Goal: Task Accomplishment & Management: Manage account settings

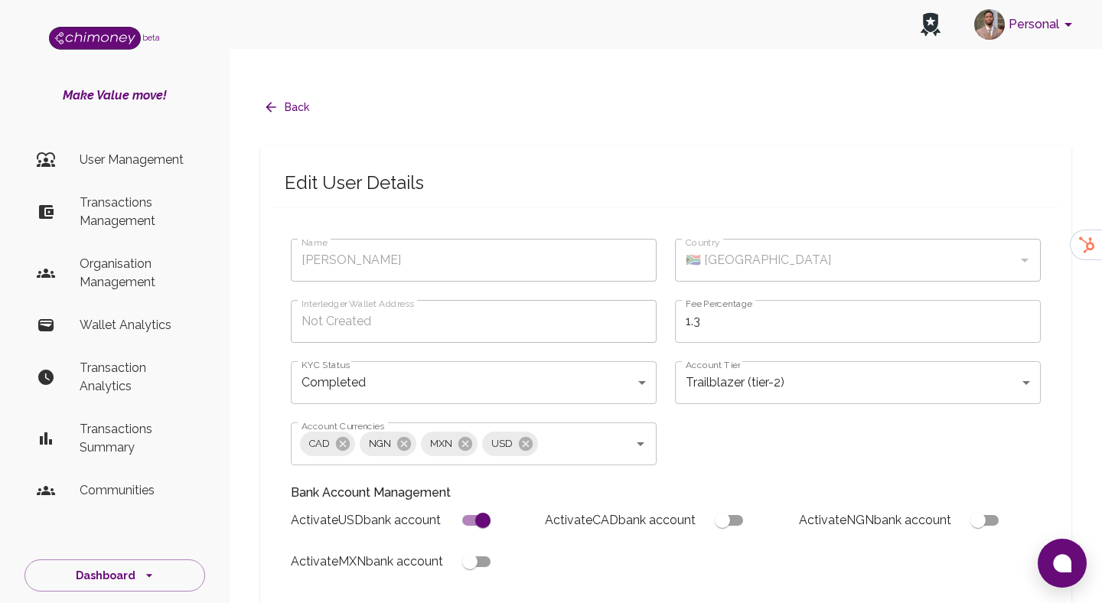
scroll to position [1293, 0]
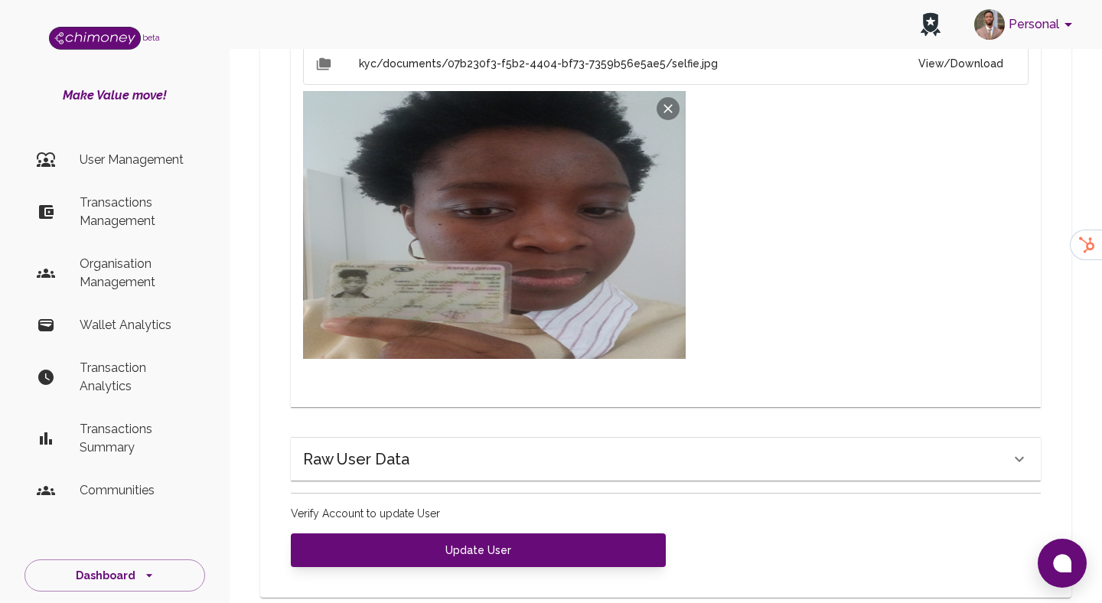
click at [145, 213] on p "Transactions Management" at bounding box center [136, 212] width 113 height 37
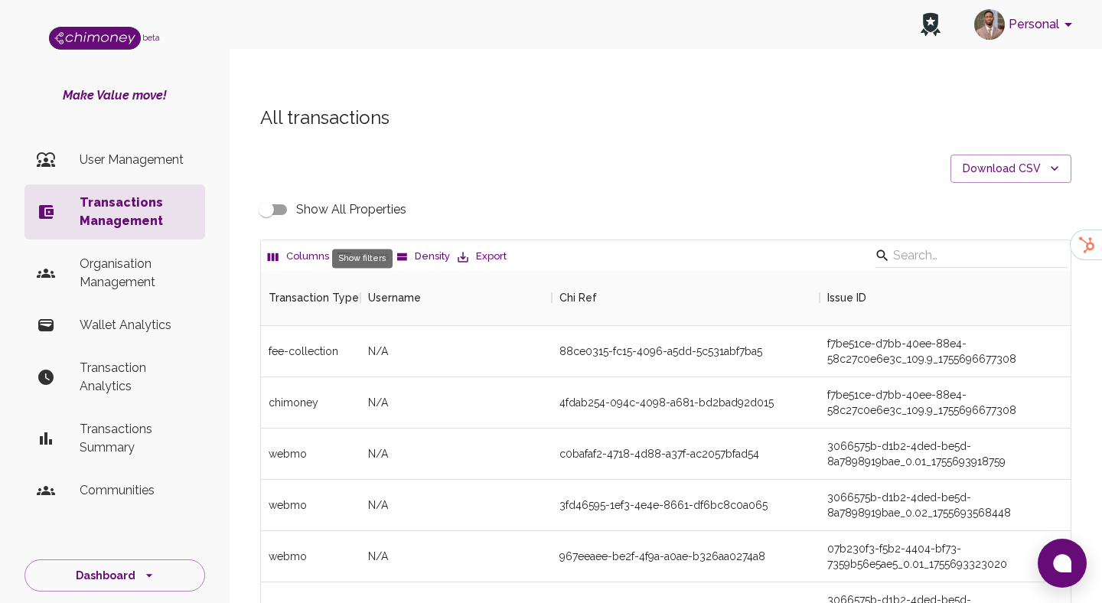
scroll to position [568, 810]
click at [344, 253] on icon "Show filters" at bounding box center [345, 257] width 14 height 9
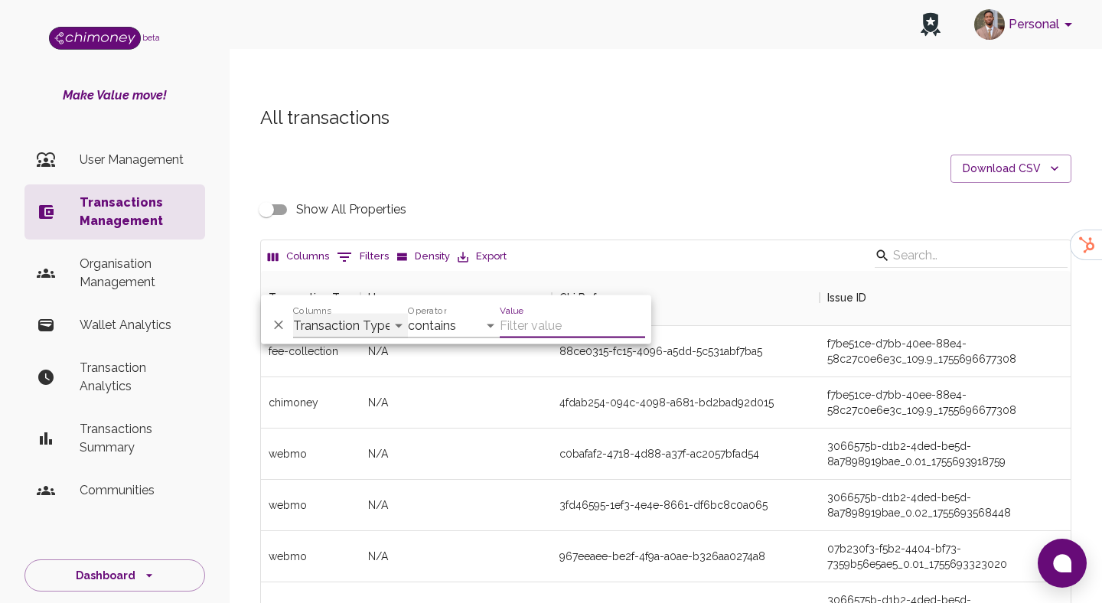
click at [350, 314] on select "Transaction Type Username Chi Ref Issue ID Value Amount Currency Fee ($) FX Rat…" at bounding box center [350, 326] width 115 height 24
click at [355, 322] on select "Transaction Type Username Chi Ref Issue ID Value Amount Currency Fee ($) FX Rat…" at bounding box center [350, 326] width 115 height 24
select select "email"
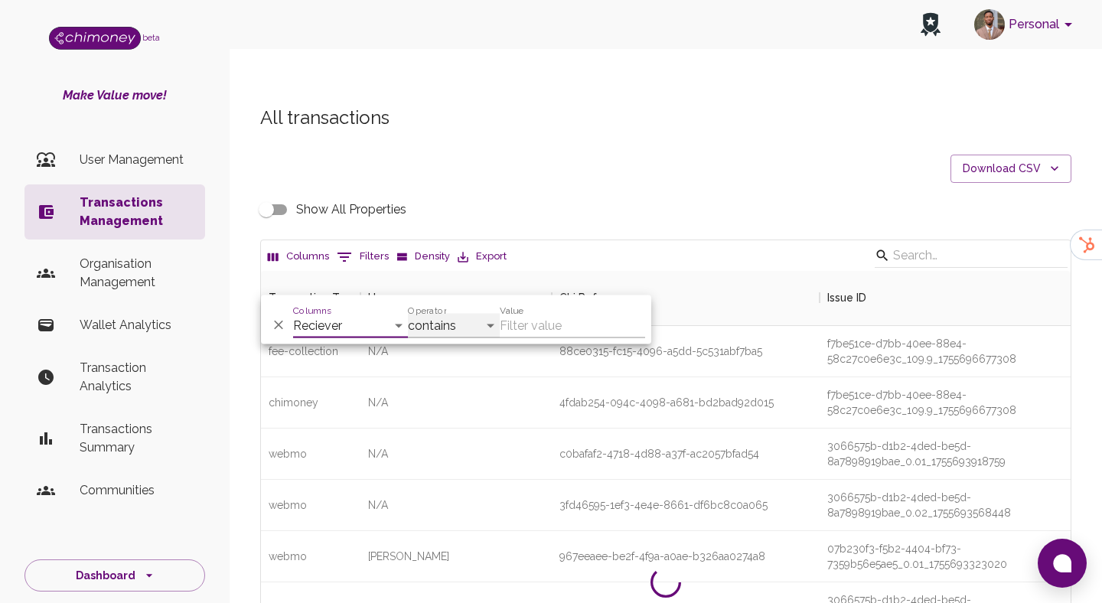
click at [452, 327] on select "contains equals starts with ends with is empty is not empty is any of" at bounding box center [454, 326] width 92 height 24
select select "equals"
click at [547, 311] on div "Value" at bounding box center [572, 320] width 145 height 37
click at [543, 323] on input "Value" at bounding box center [572, 326] width 145 height 24
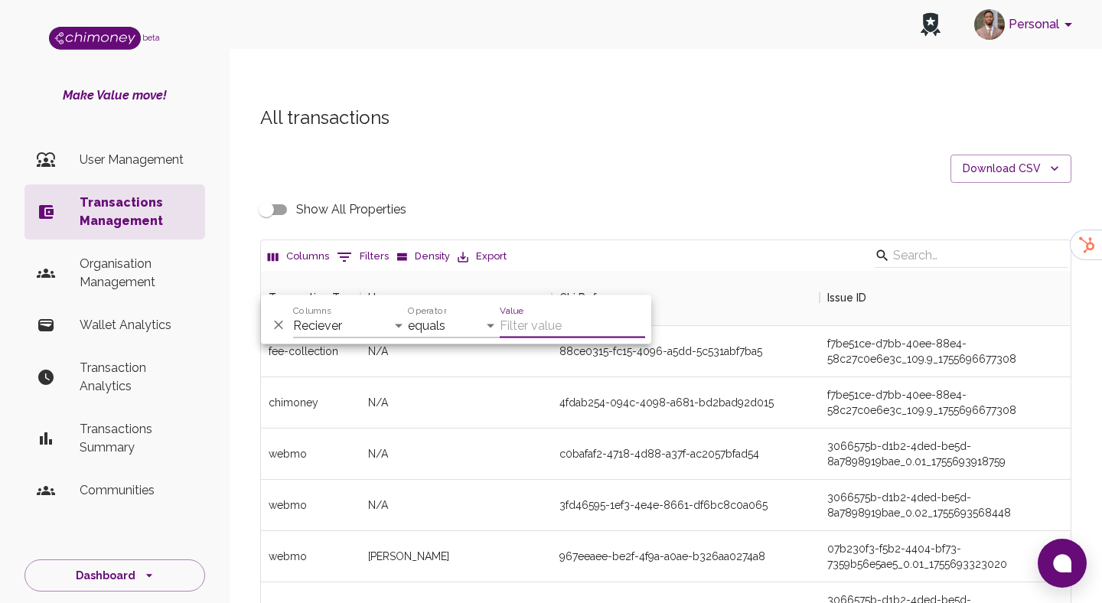
paste input "bphate9@gmail.com"
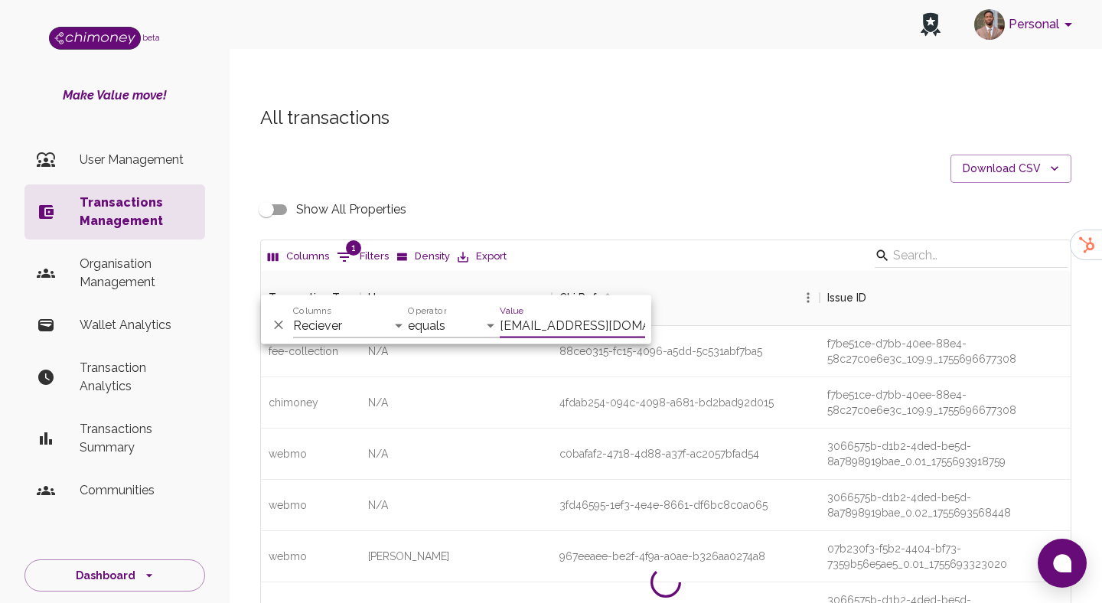
scroll to position [209, 810]
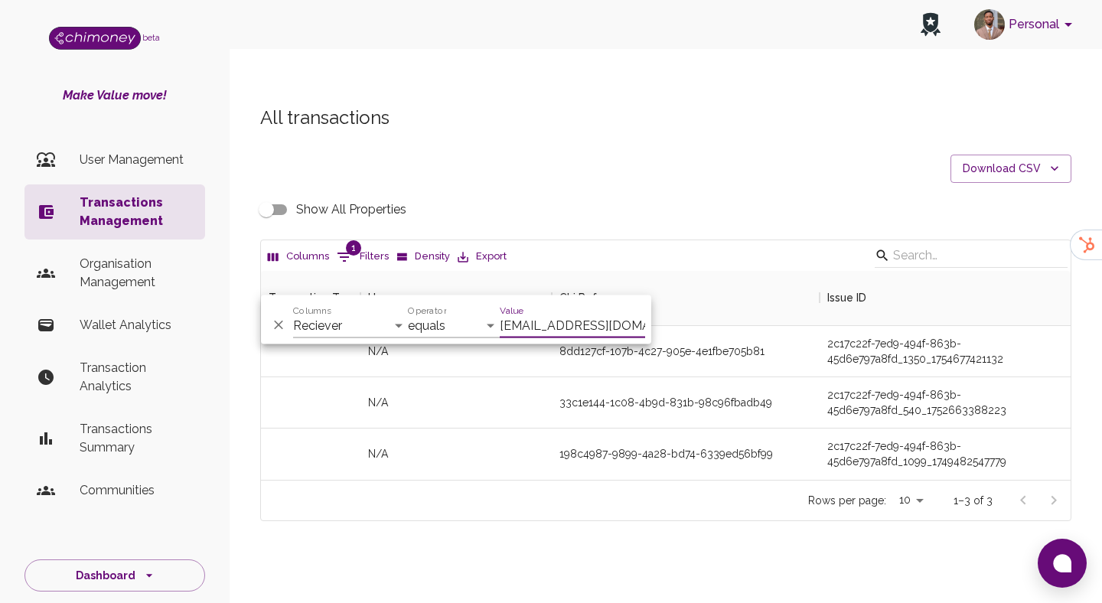
type input "bphate9@gmail.com"
click at [703, 502] on div "All transactions Download CSV Show All Properties Columns 1 Filters Density Exp…" at bounding box center [666, 339] width 873 height 541
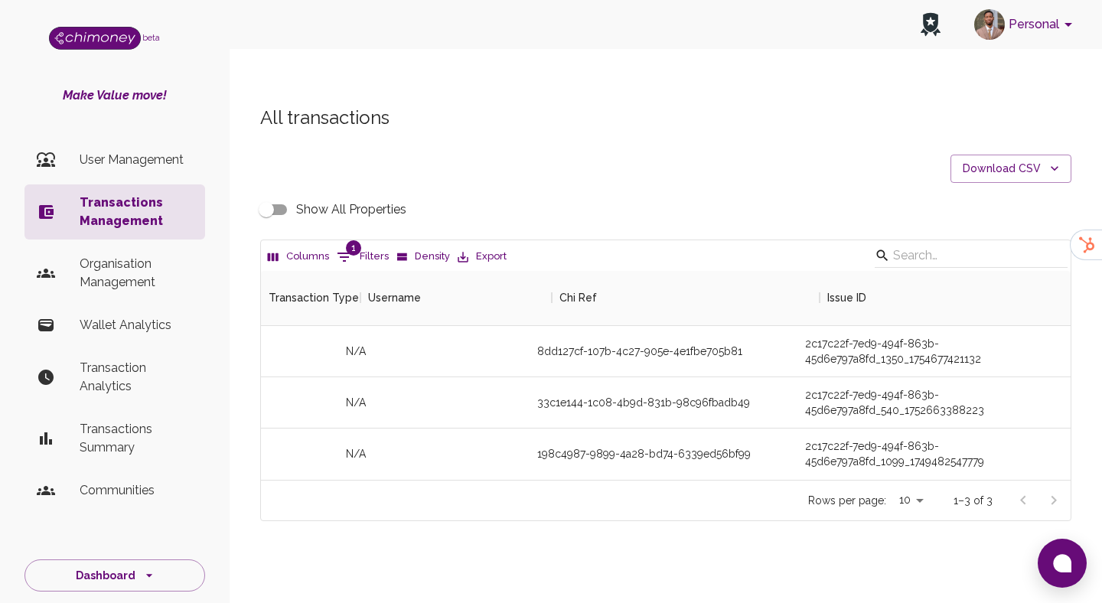
scroll to position [0, 0]
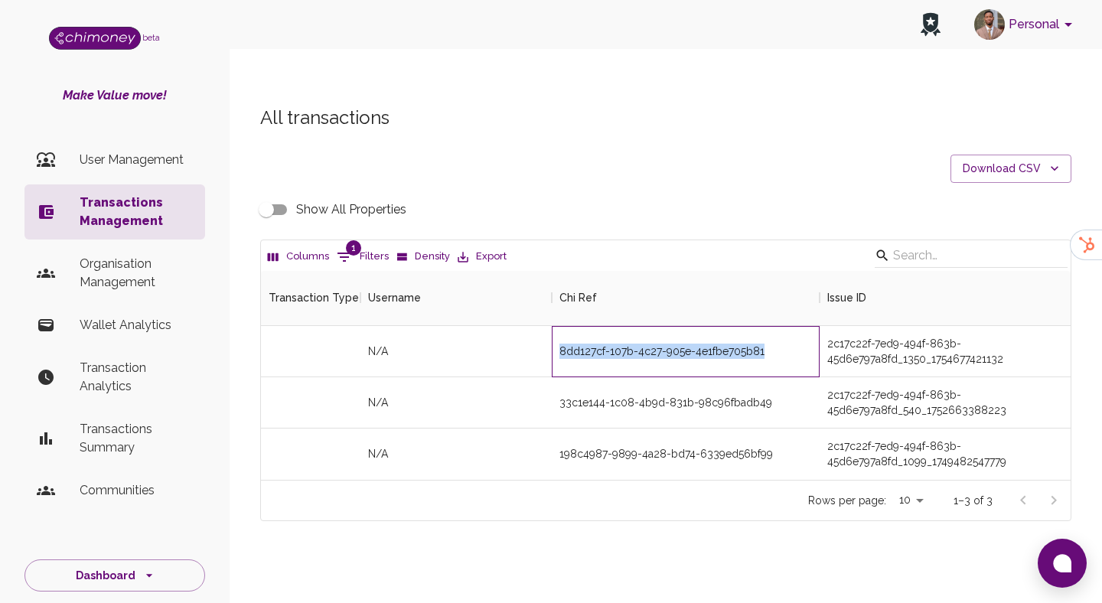
drag, startPoint x: 560, startPoint y: 323, endPoint x: 772, endPoint y: 325, distance: 211.3
click at [772, 326] on div "8dd127cf-107b-4c27-905e-4e1fbe705b81" at bounding box center [686, 351] width 268 height 51
copy div "8dd127cf-107b-4c27-905e-4e1fbe705b81"
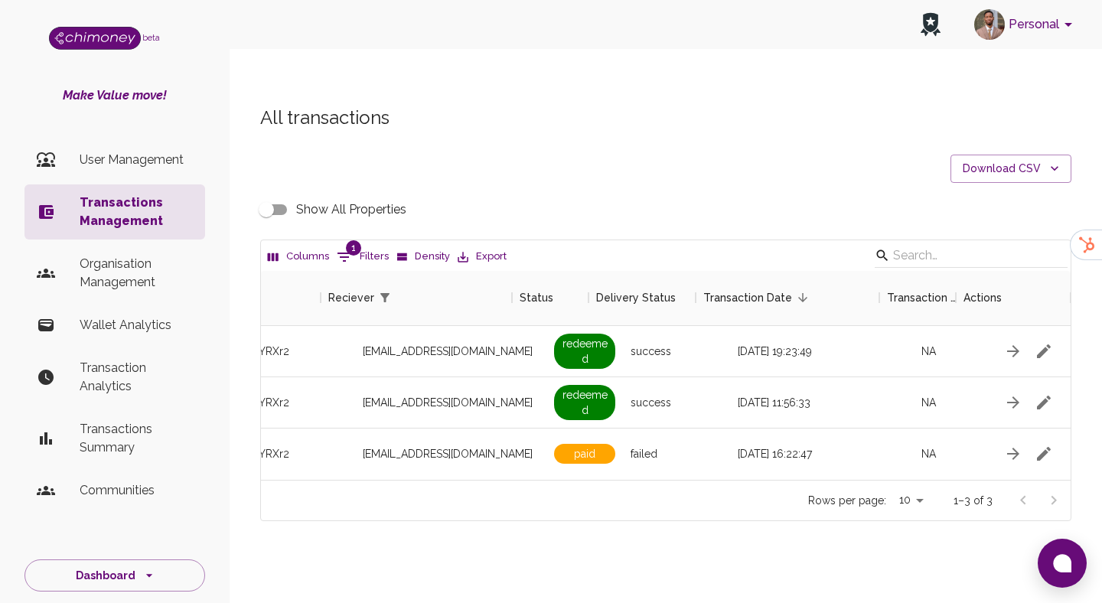
scroll to position [0, 1372]
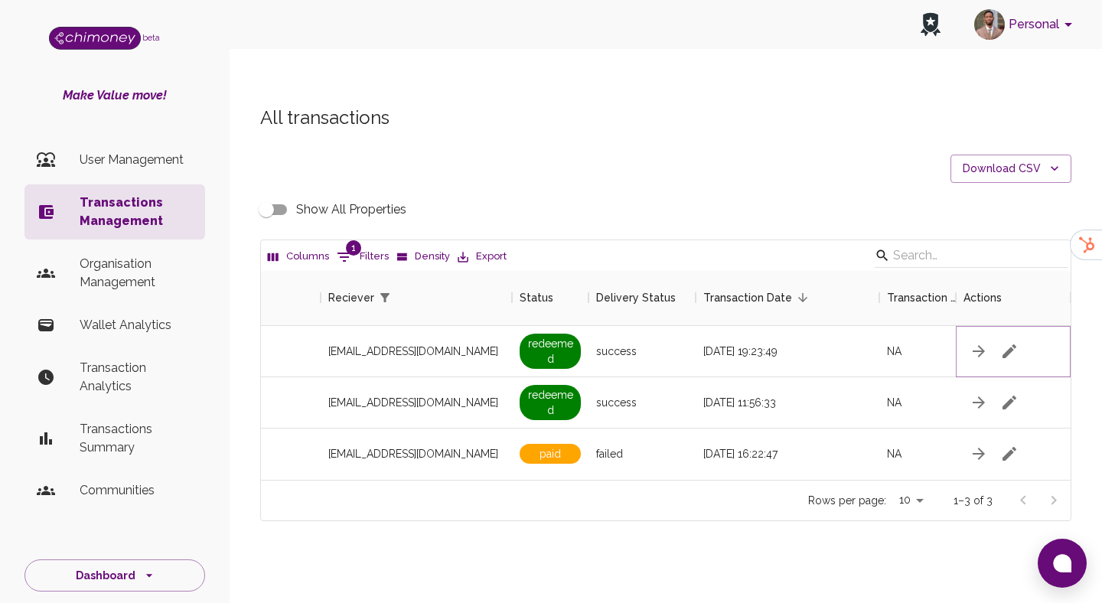
click at [1010, 344] on icon "button" at bounding box center [1010, 351] width 14 height 14
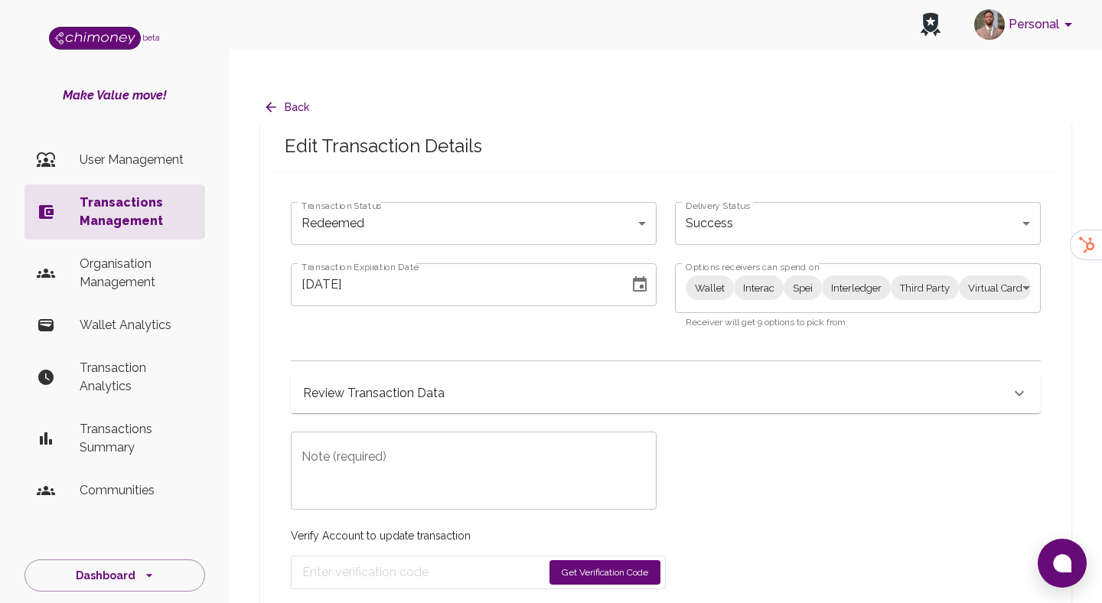
click at [654, 263] on div "08/09/2025 Transaction Expiration Date" at bounding box center [474, 284] width 366 height 43
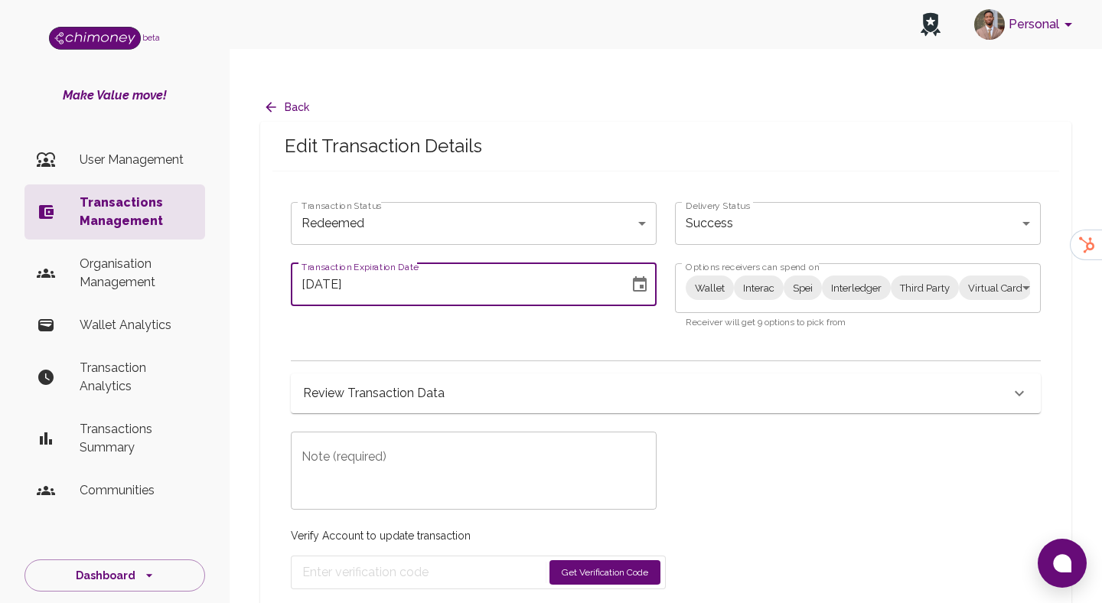
click at [703, 251] on body "Personal beta Make Value move! User Management Transactions Management Organisa…" at bounding box center [551, 317] width 1102 height 634
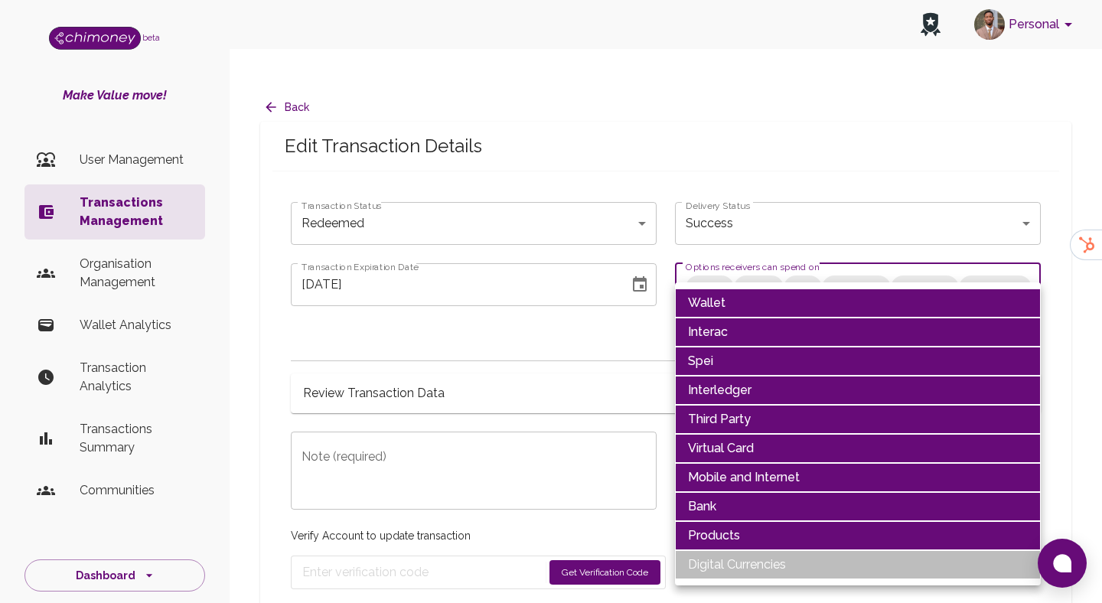
click at [736, 276] on div at bounding box center [551, 301] width 1102 height 603
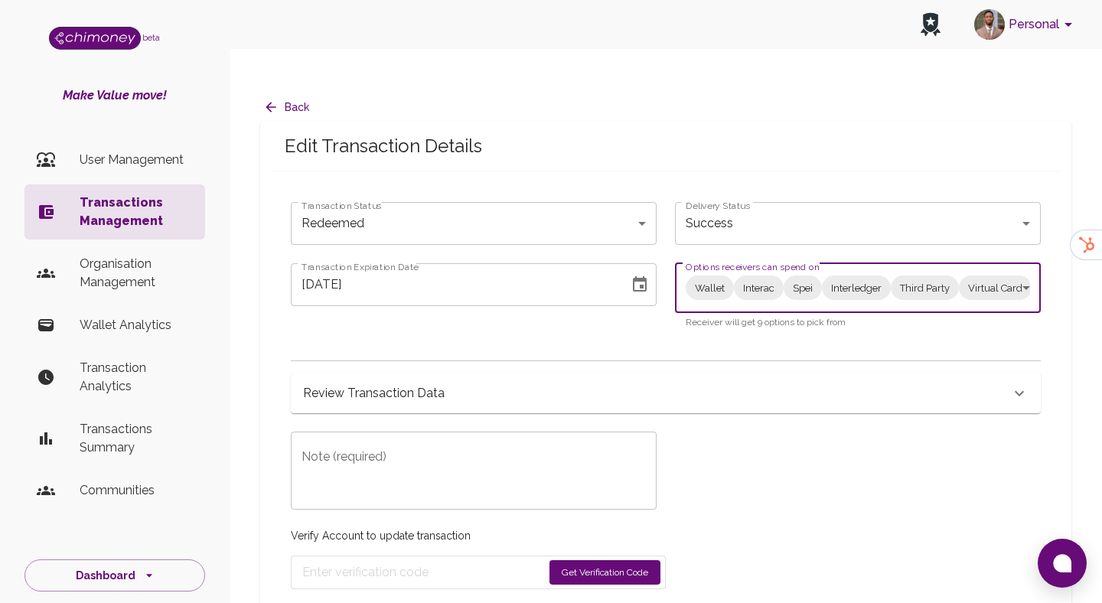
click at [737, 260] on body "Personal beta Make Value move! User Management Transactions Management Organisa…" at bounding box center [551, 317] width 1102 height 634
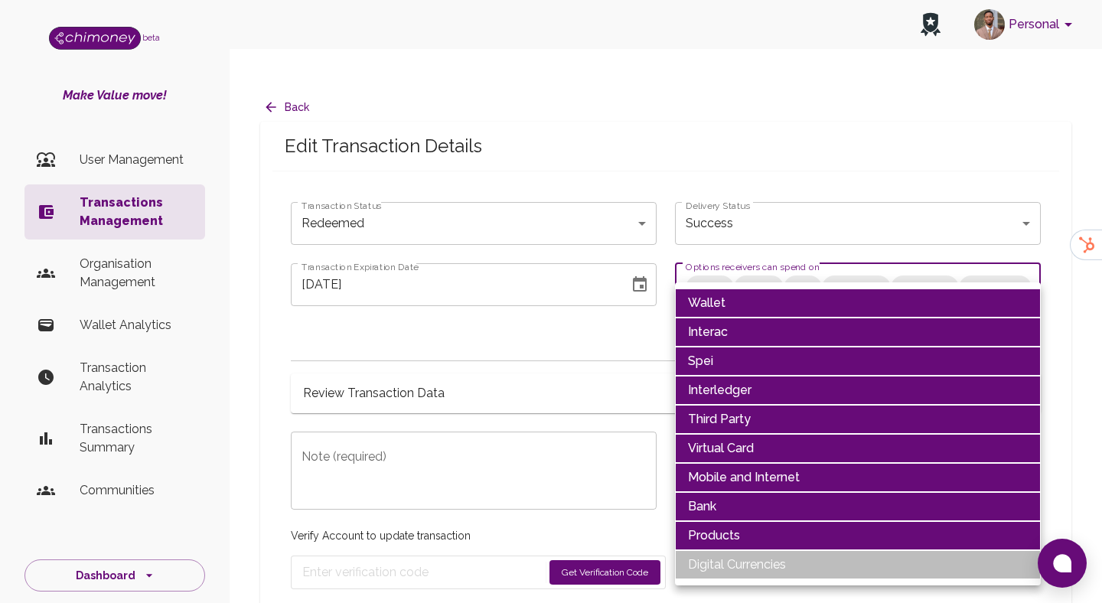
click at [736, 302] on li "Wallet" at bounding box center [858, 303] width 366 height 29
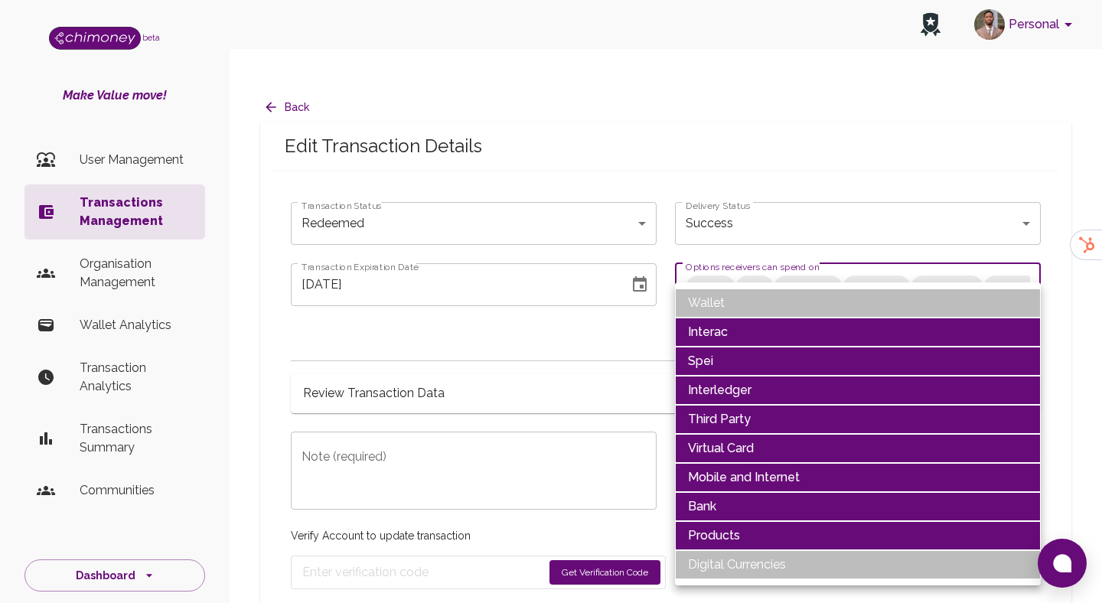
click at [718, 328] on li "Interac" at bounding box center [858, 332] width 366 height 29
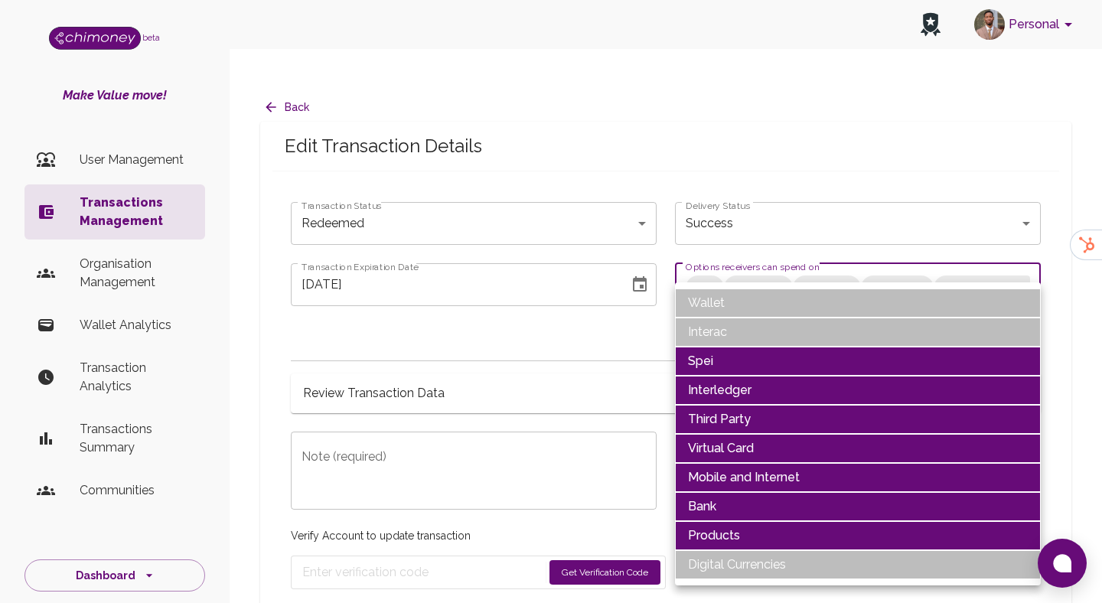
click at [717, 358] on li "Spei" at bounding box center [858, 361] width 366 height 29
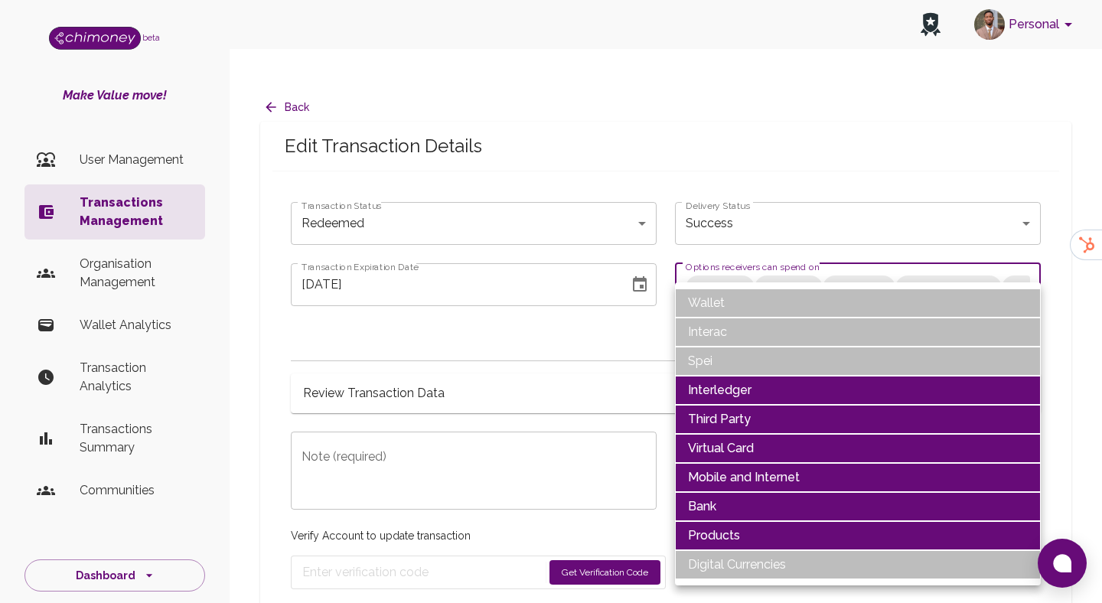
click at [715, 387] on li "Interledger" at bounding box center [858, 390] width 366 height 29
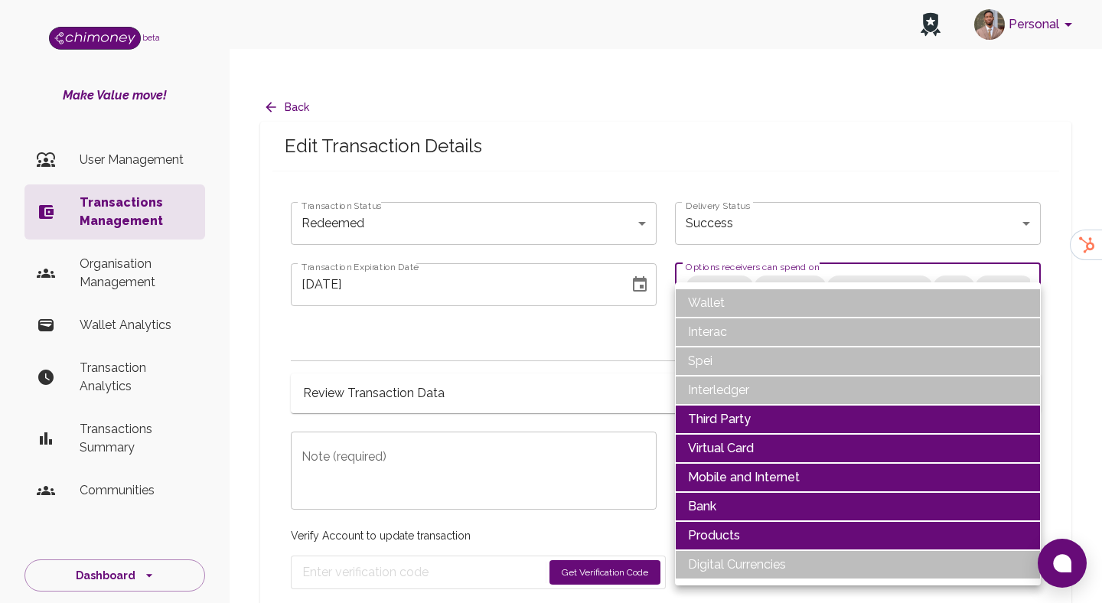
click at [715, 412] on li "Third Party" at bounding box center [858, 419] width 366 height 29
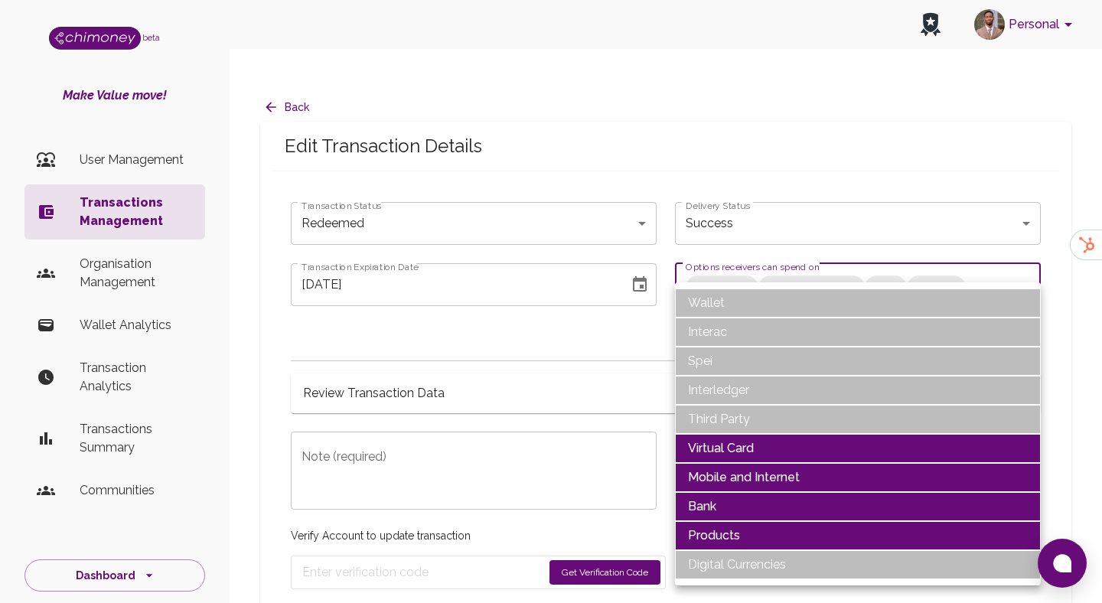
click at [719, 443] on li "Virtual Card" at bounding box center [858, 448] width 366 height 29
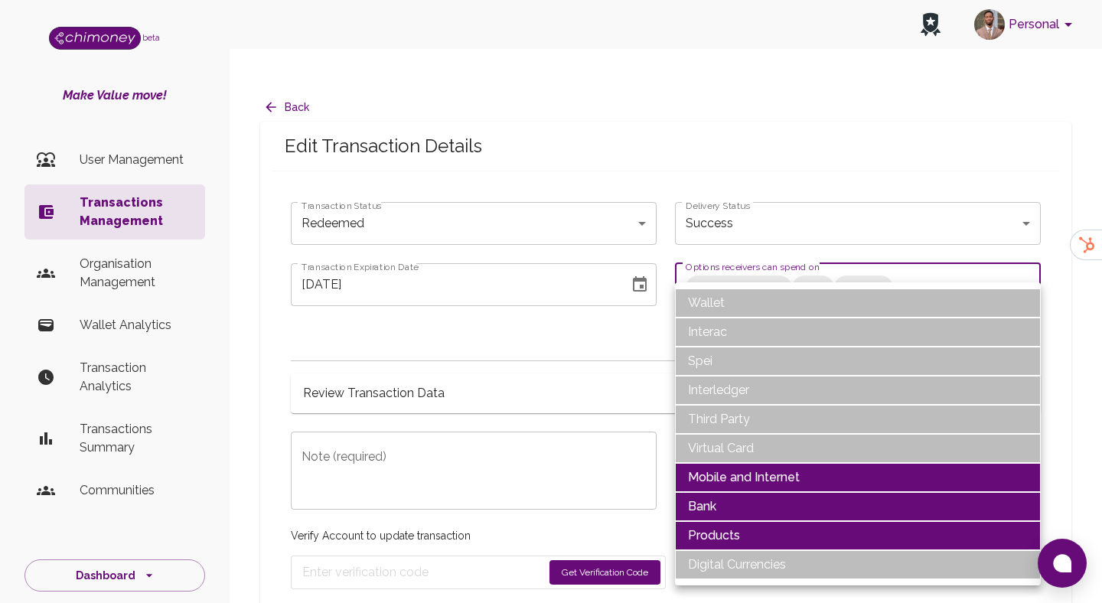
click at [716, 531] on li "Products" at bounding box center [858, 535] width 366 height 29
type input "Mobile and Internet,Bank"
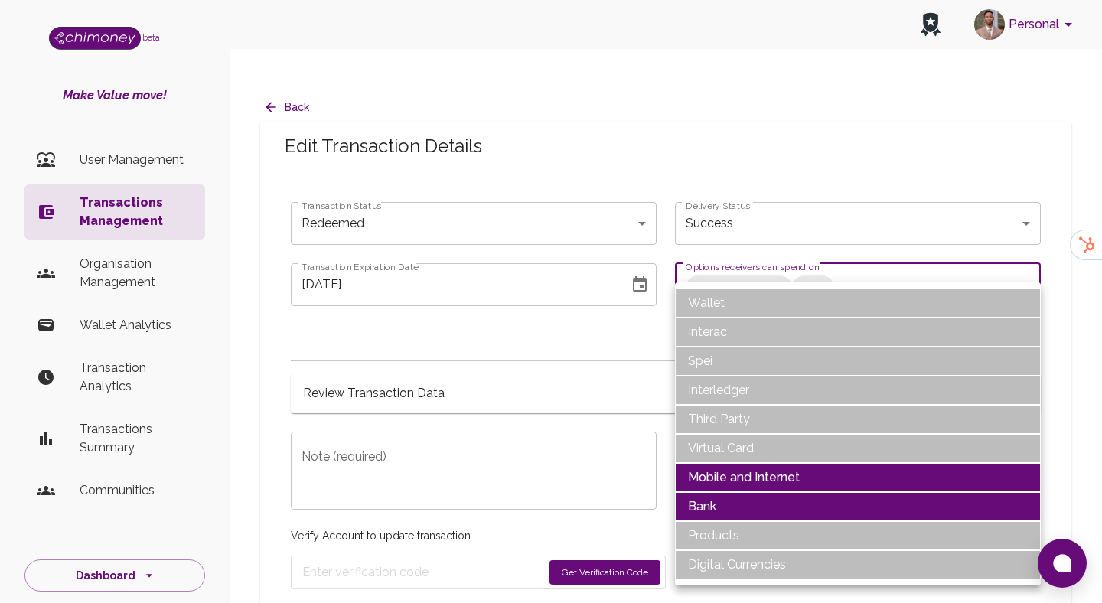
click at [482, 403] on div at bounding box center [551, 301] width 1102 height 603
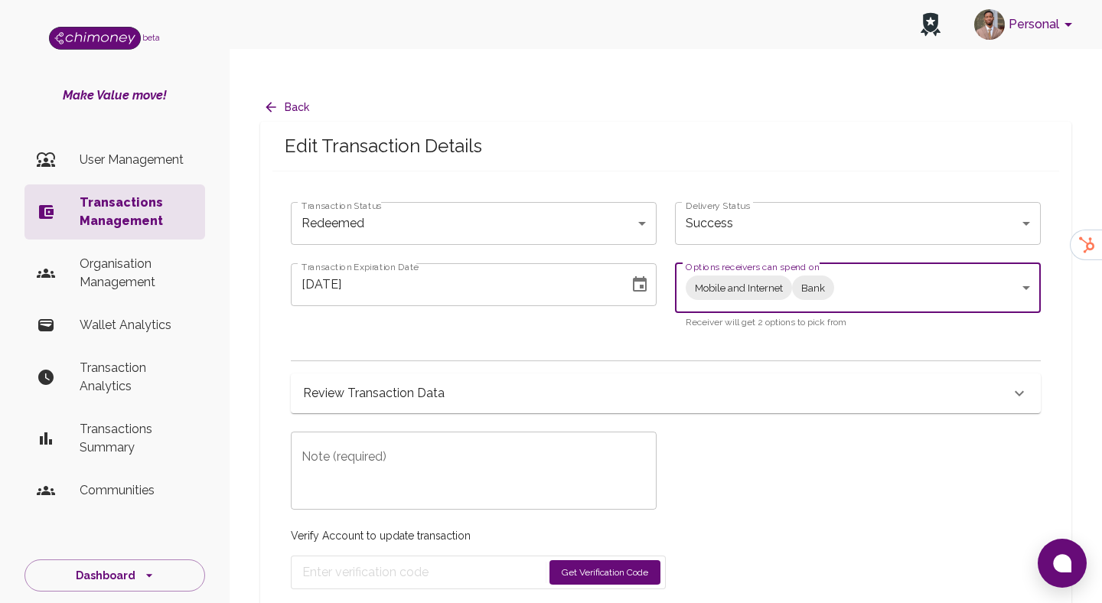
click at [562, 206] on body "Personal beta Make Value move! User Management Transactions Management Organisa…" at bounding box center [551, 317] width 1102 height 634
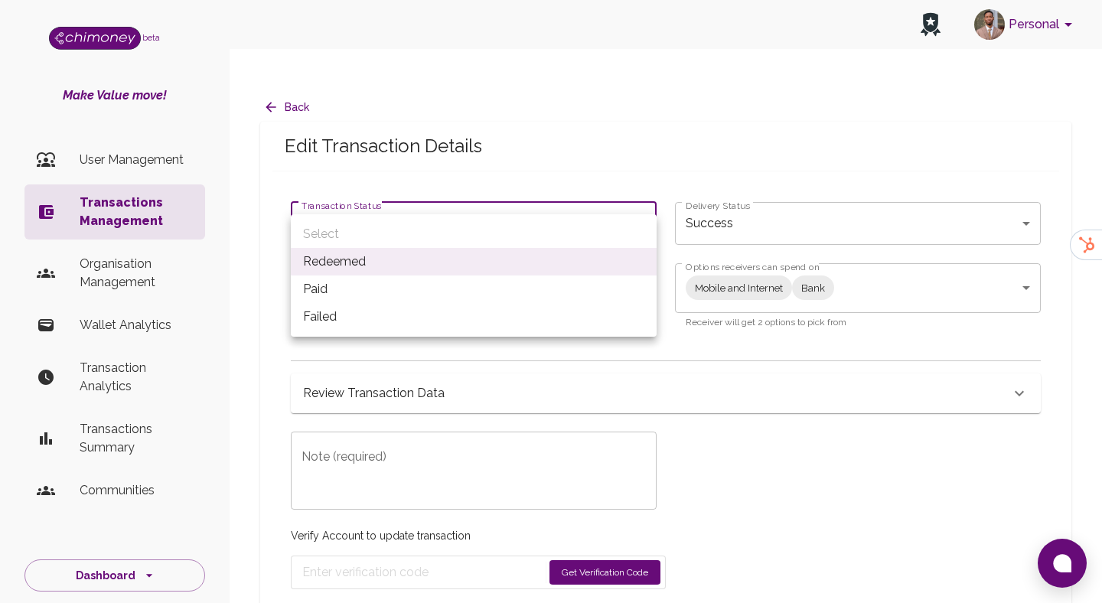
click at [375, 289] on li "Paid" at bounding box center [474, 290] width 366 height 28
type input "paid"
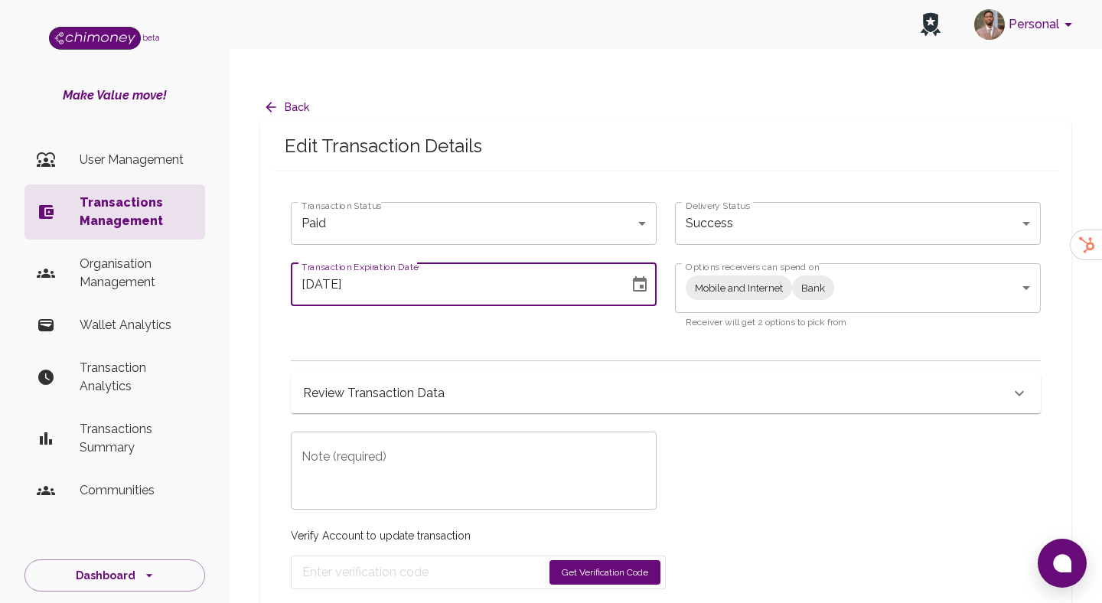
click at [433, 267] on input "08/09/2025" at bounding box center [455, 284] width 328 height 43
click at [647, 276] on icon "Choose date, selected date is Aug 9, 2025" at bounding box center [640, 285] width 18 height 18
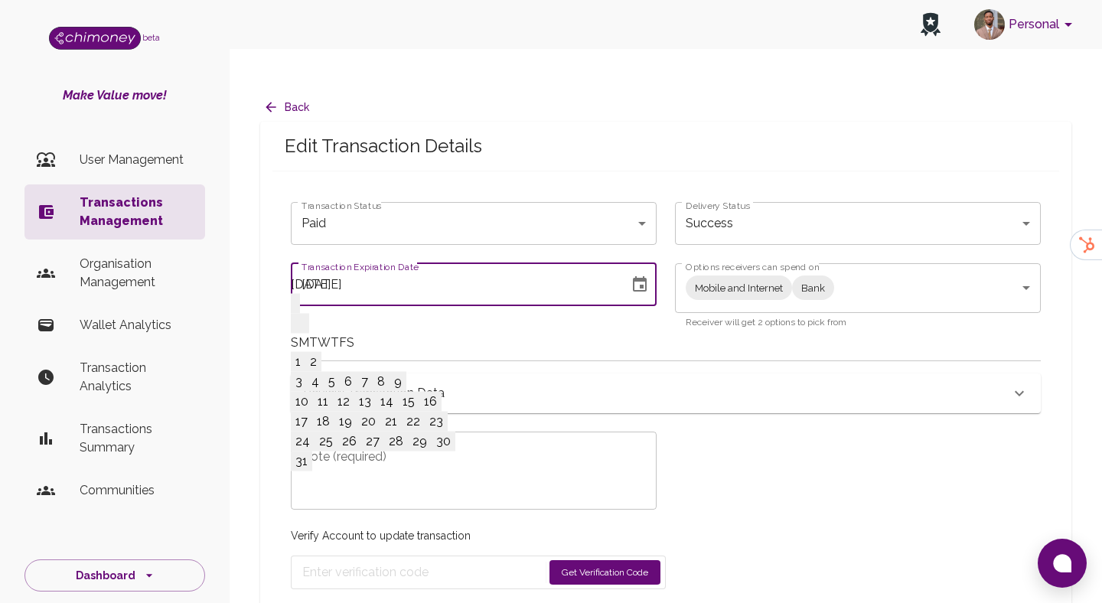
click at [312, 471] on button "31" at bounding box center [301, 462] width 21 height 20
type input "08/31/2025"
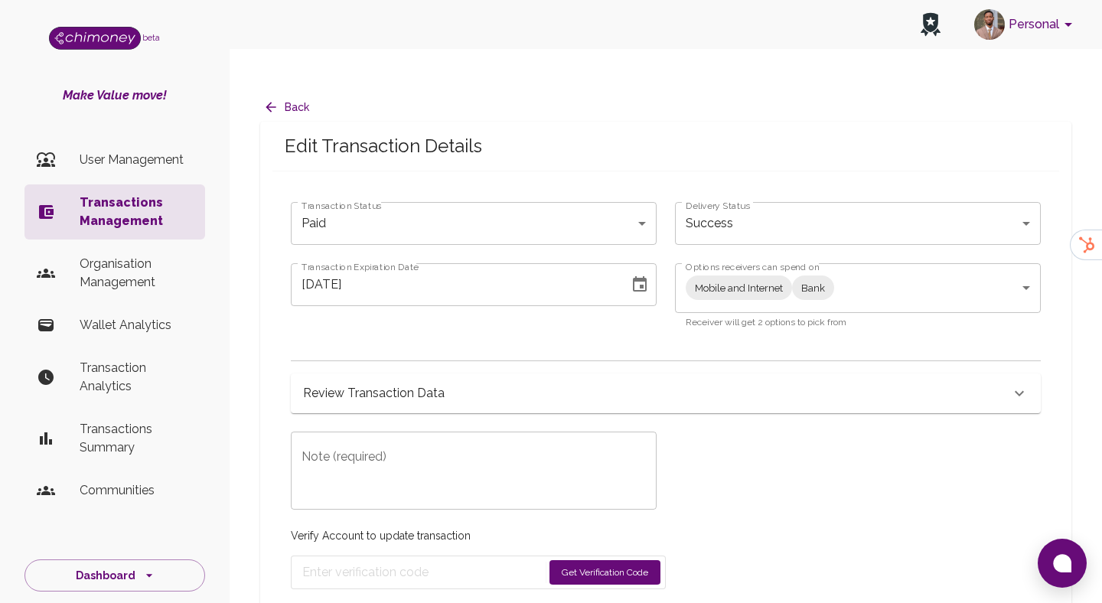
click at [582, 560] on button "Get Verification Code" at bounding box center [605, 572] width 111 height 24
click at [377, 560] on input "Enter verification code" at bounding box center [427, 572] width 251 height 24
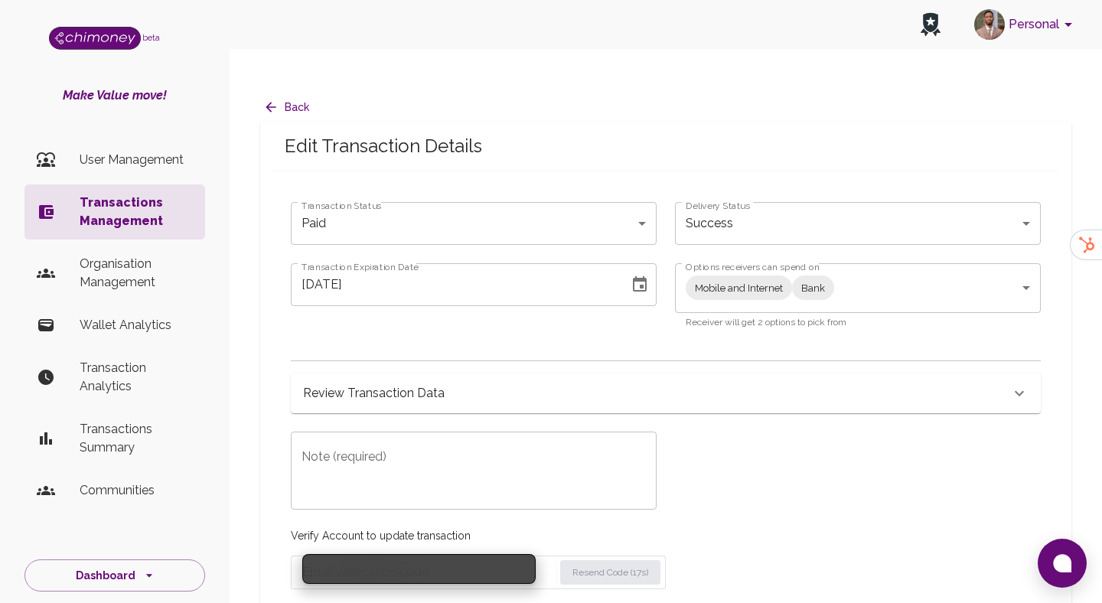
paste input "1311"
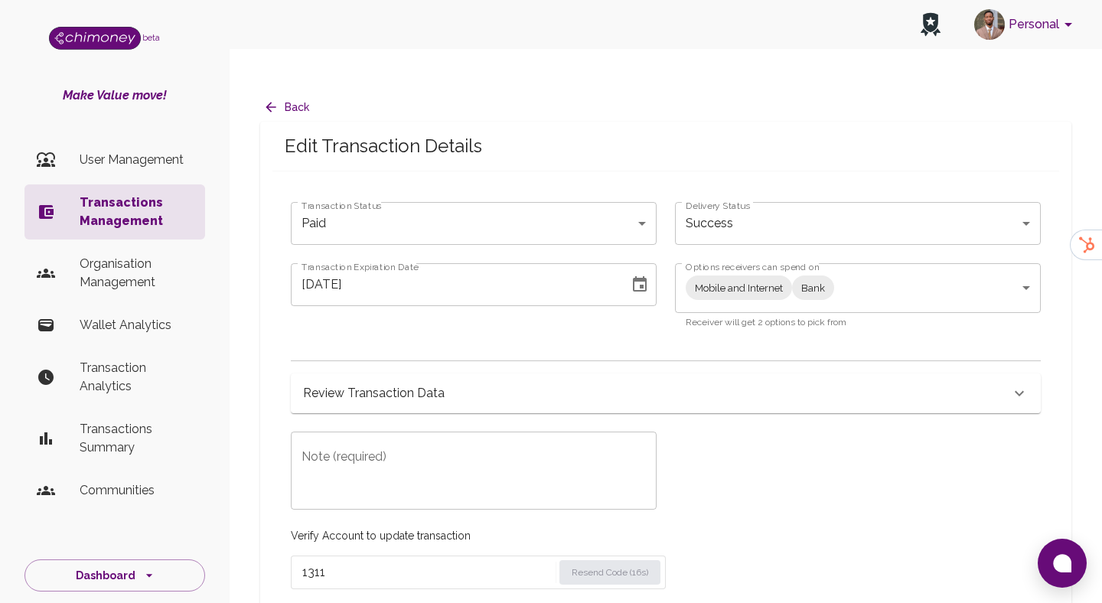
type input "1311"
click at [402, 445] on textarea "Note (required)" at bounding box center [474, 471] width 344 height 53
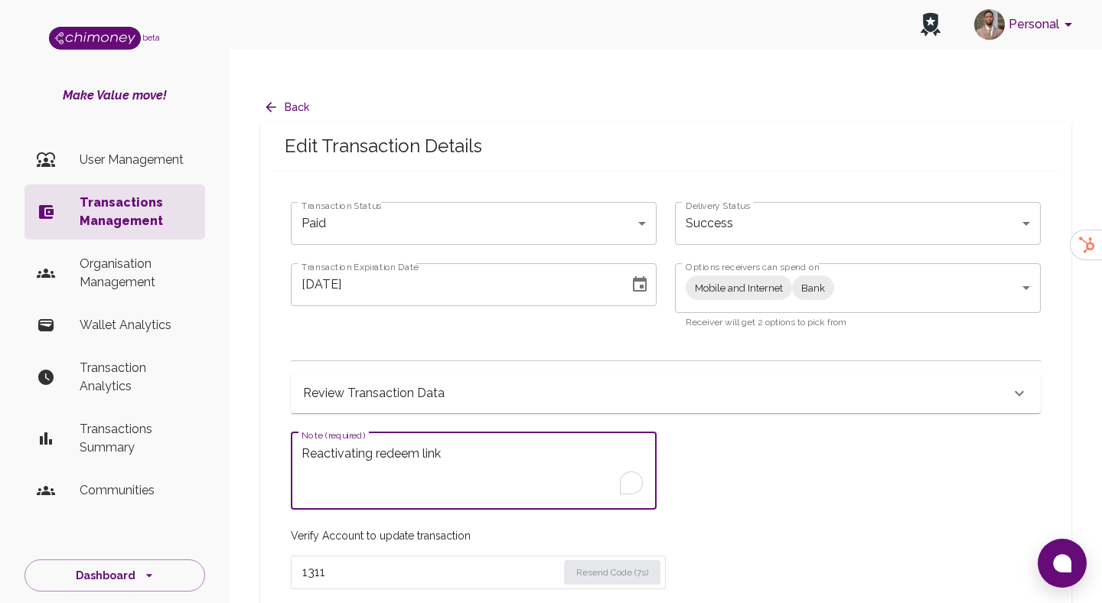
type textarea "Reactivating redeem link"
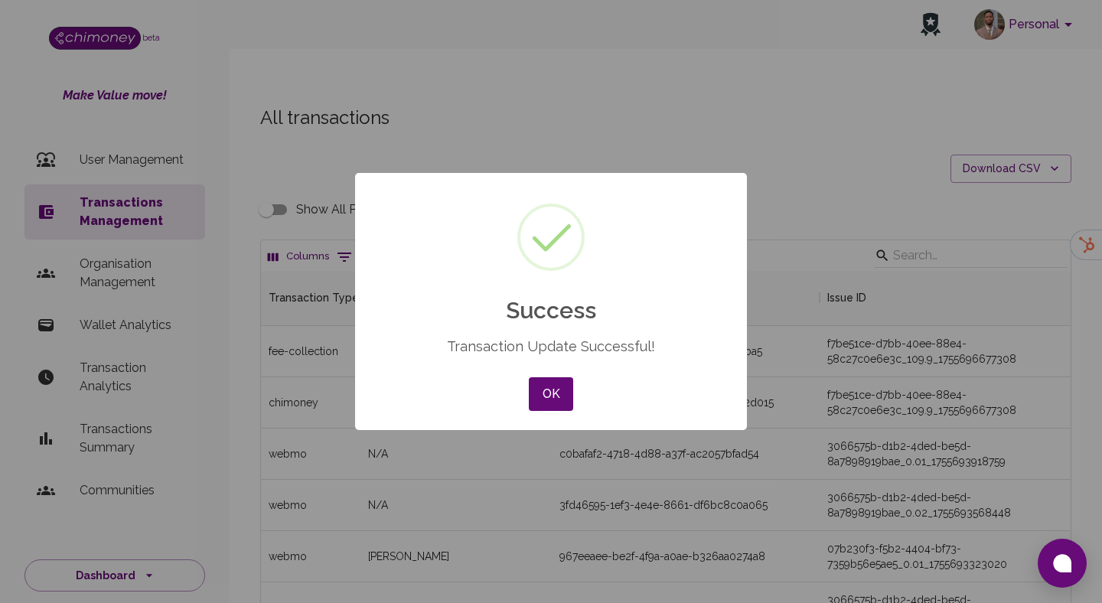
scroll to position [568, 810]
click at [556, 397] on button "OK" at bounding box center [551, 394] width 44 height 34
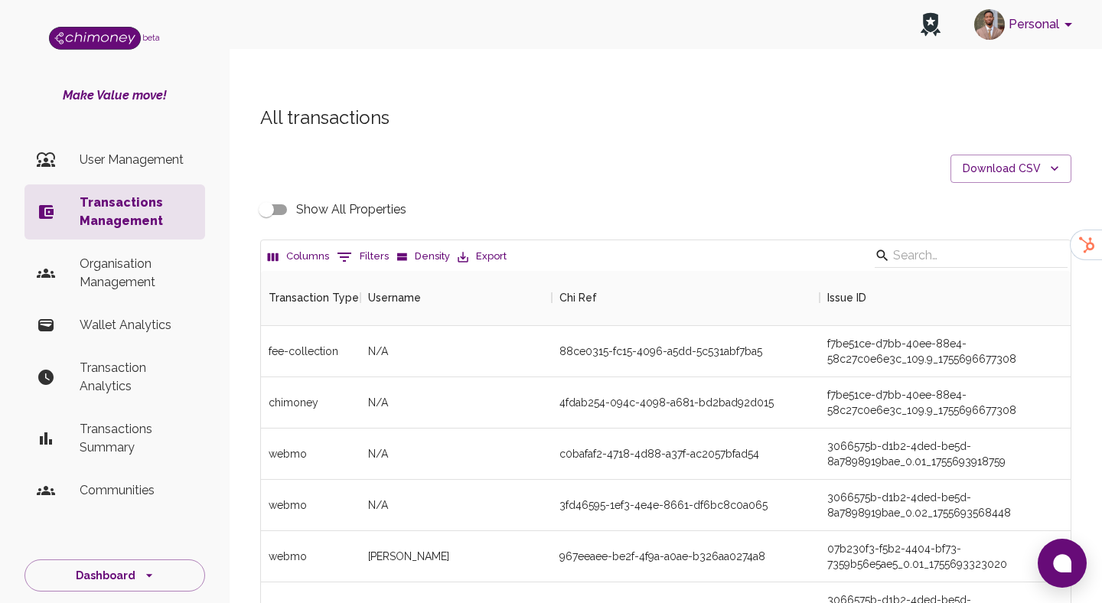
click at [371, 245] on button "0 Filters" at bounding box center [363, 257] width 60 height 24
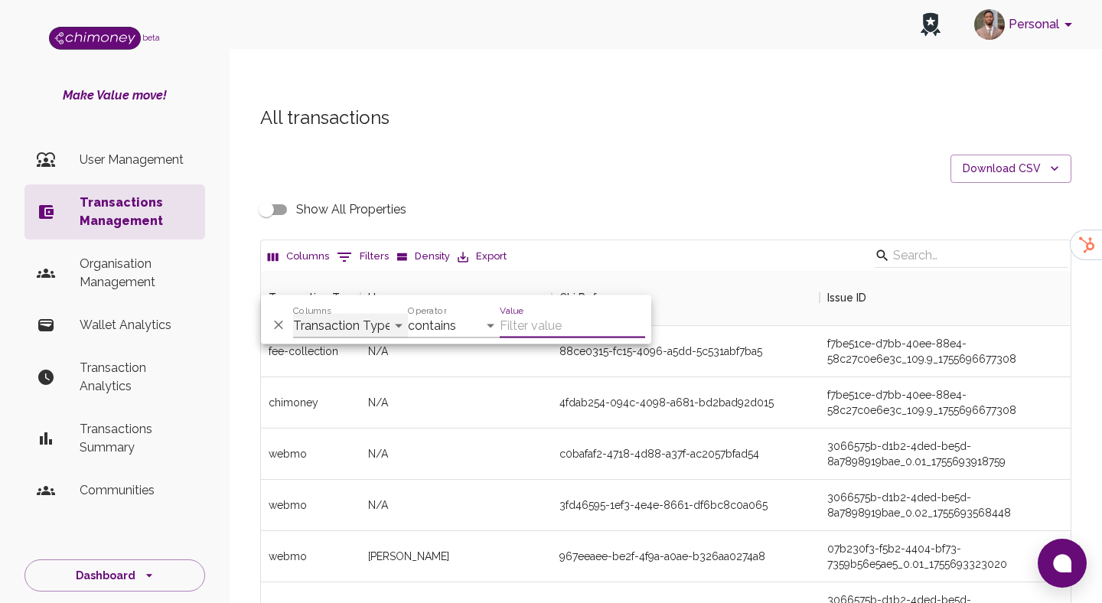
click at [342, 318] on select "Transaction Type Username Chi Ref Issue ID Value Amount Currency Fee ($) FX Rat…" at bounding box center [350, 326] width 115 height 24
select select "email"
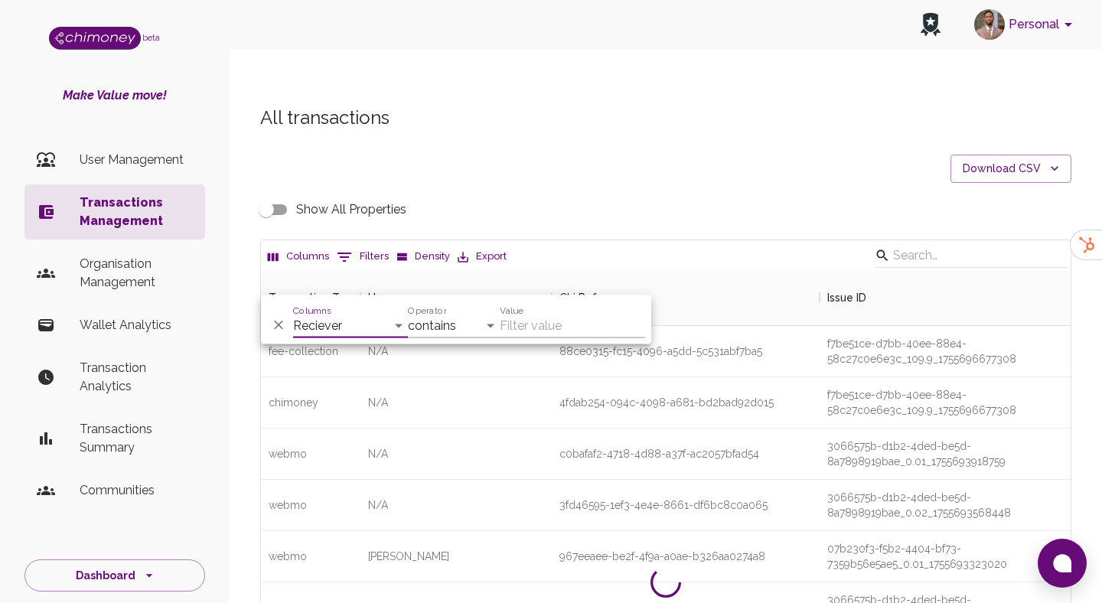
click at [457, 338] on div "And Or Columns Transaction Type Username Chi Ref Issue ID Value Amount Currency…" at bounding box center [456, 319] width 390 height 49
click at [459, 329] on select "contains equals starts with ends with is empty is not empty is any of" at bounding box center [454, 326] width 92 height 24
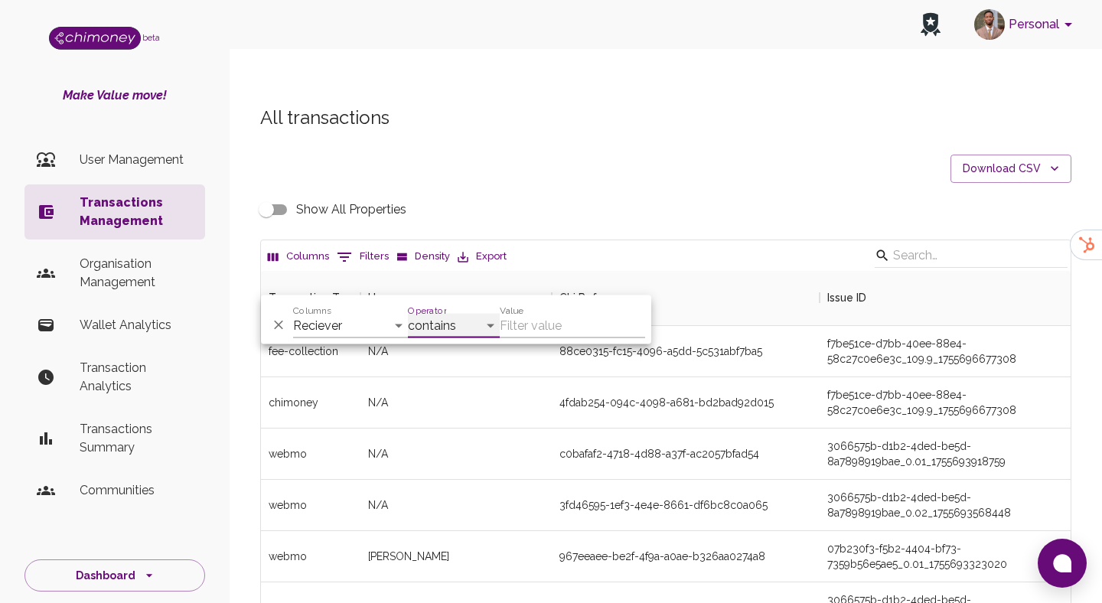
select select "equals"
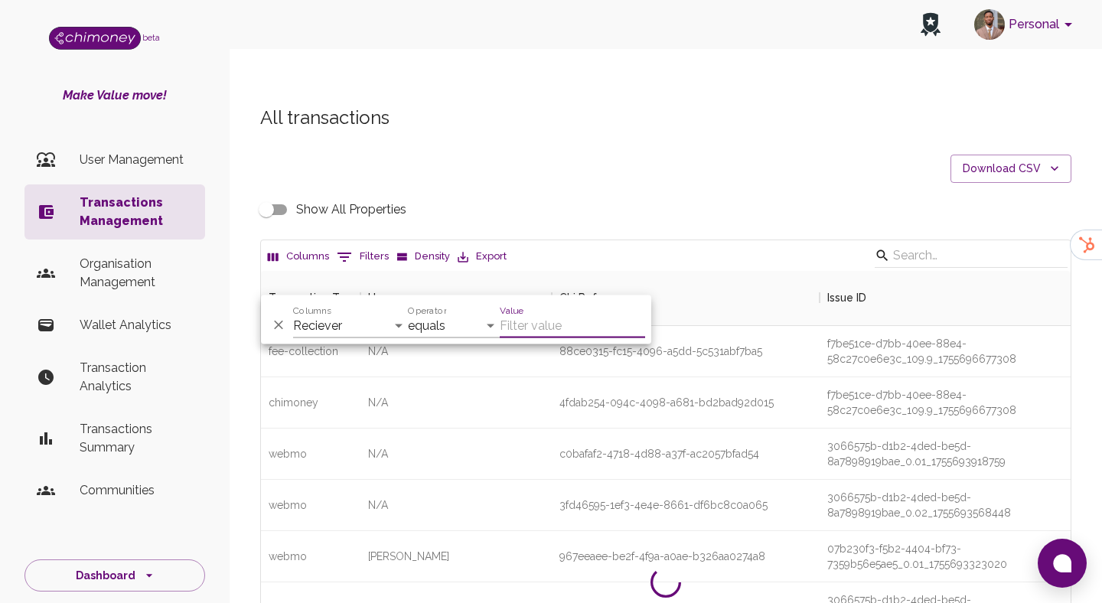
click at [522, 331] on input "Value" at bounding box center [572, 326] width 145 height 24
paste input "bphate9@gmail.com"
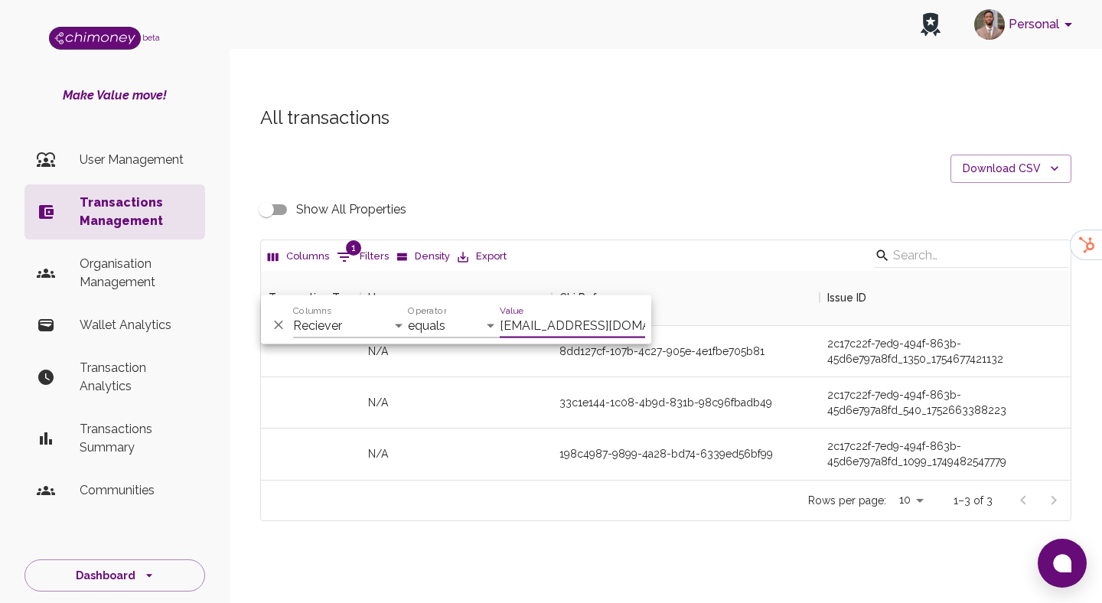
scroll to position [209, 810]
type input "bphate9@gmail.com"
click at [684, 503] on div "All transactions Download CSV Show All Properties Columns 1 Filters Density Exp…" at bounding box center [666, 339] width 873 height 541
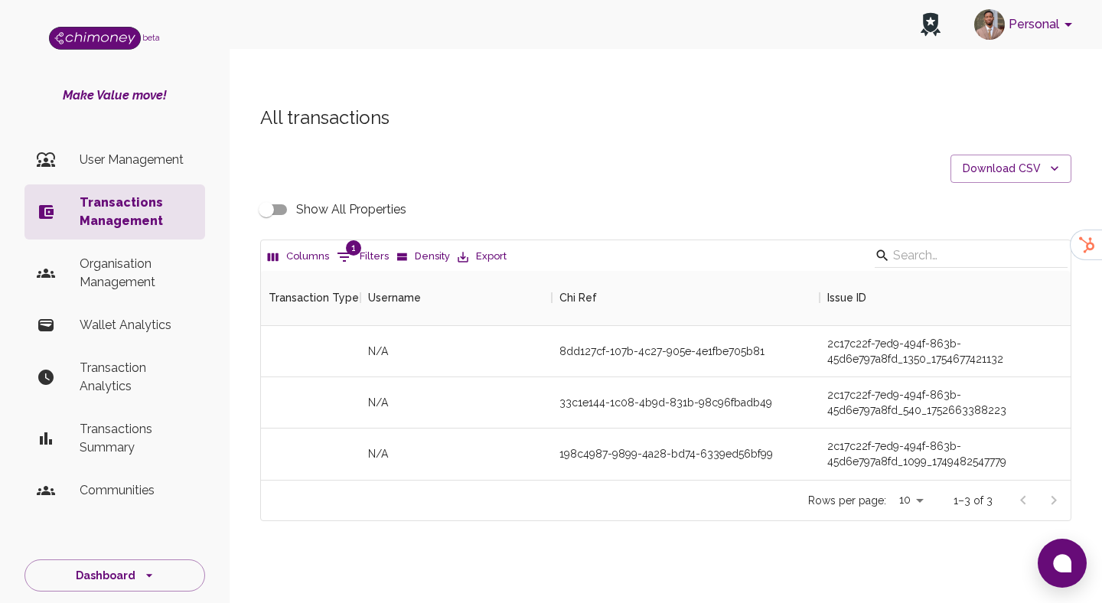
click at [350, 240] on span "1" at bounding box center [353, 247] width 15 height 15
select select "email"
select select "equals"
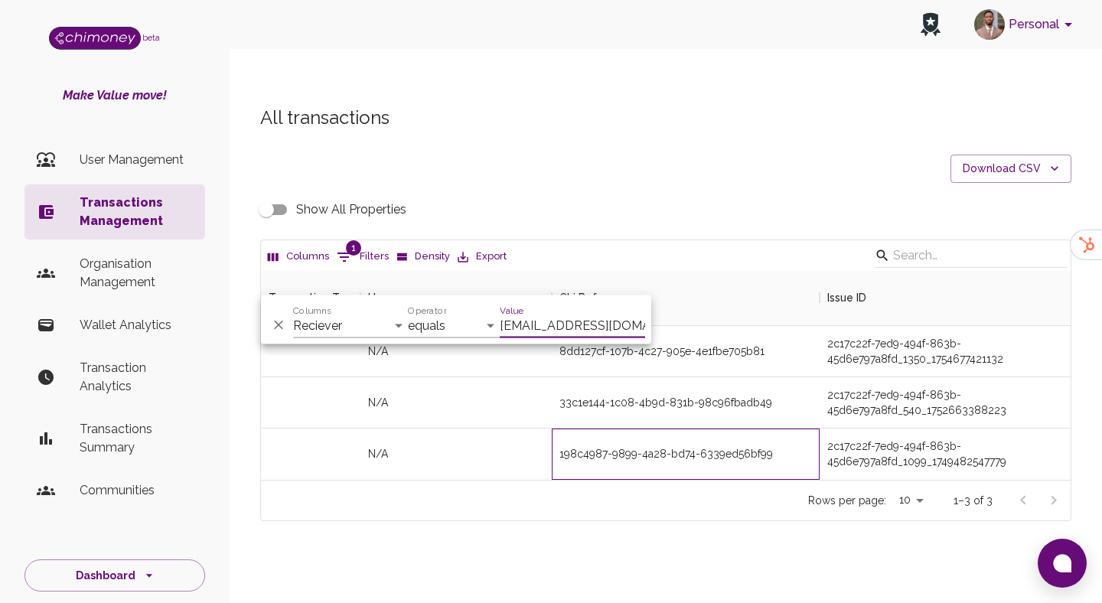
click at [602, 446] on div "198c4987-9899-4a28-bd74-6339ed56bf99" at bounding box center [667, 453] width 214 height 15
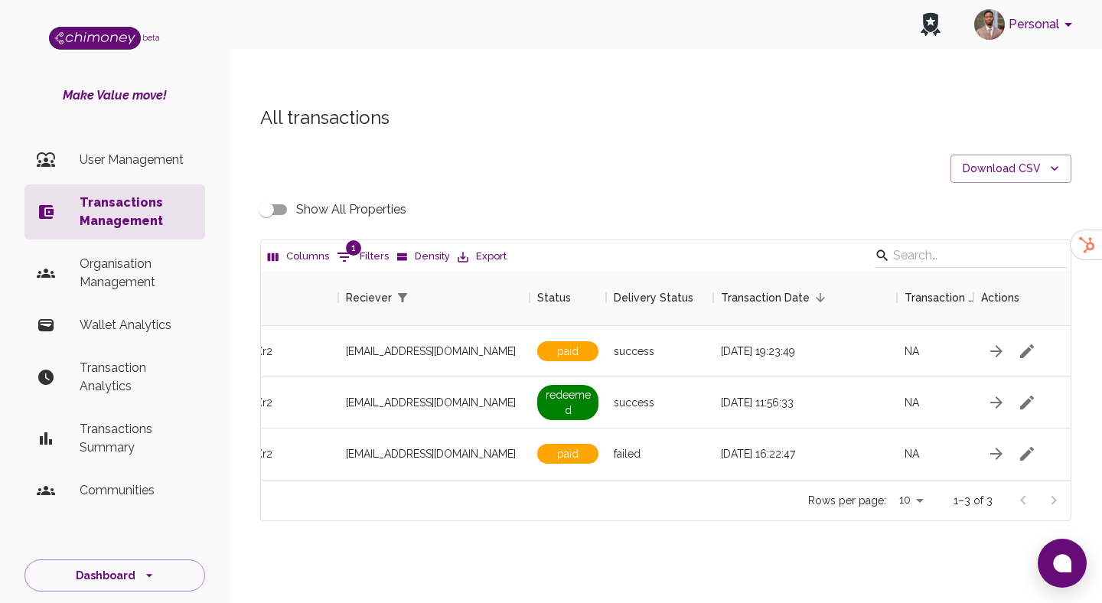
scroll to position [0, 1372]
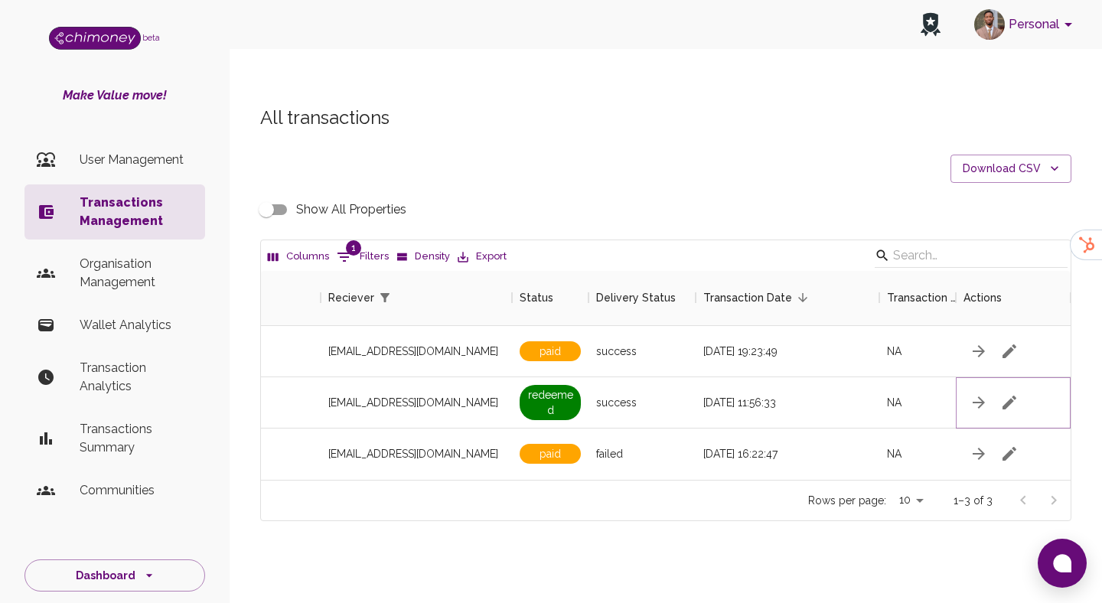
click at [1007, 393] on icon "button" at bounding box center [1009, 402] width 18 height 18
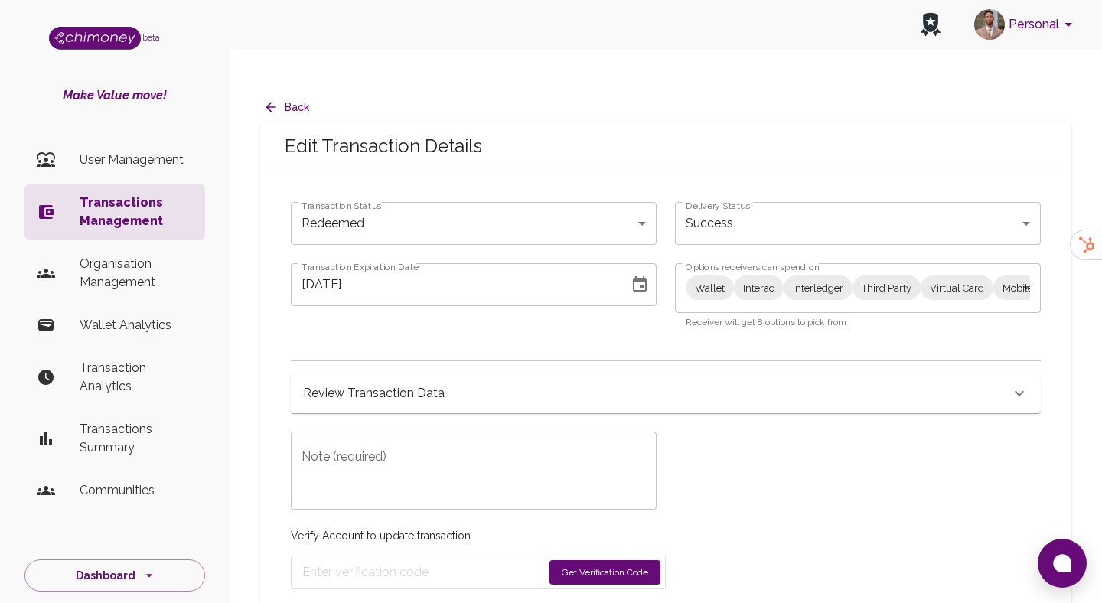
click at [369, 188] on body "Personal beta Make Value move! User Management Transactions Management Organisa…" at bounding box center [551, 317] width 1102 height 634
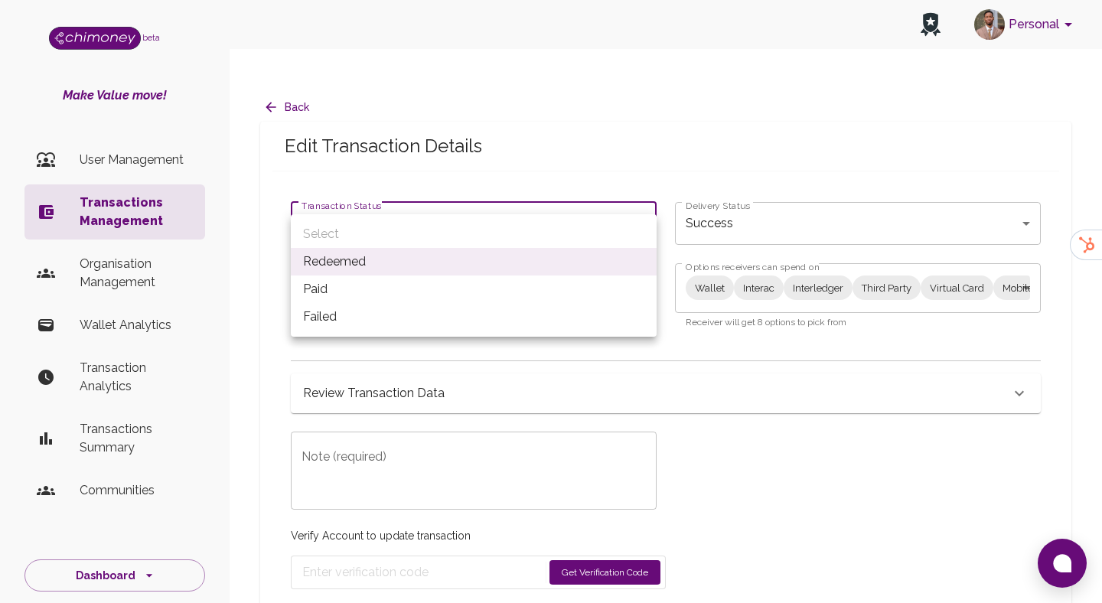
click at [353, 291] on li "Paid" at bounding box center [474, 290] width 366 height 28
type input "paid"
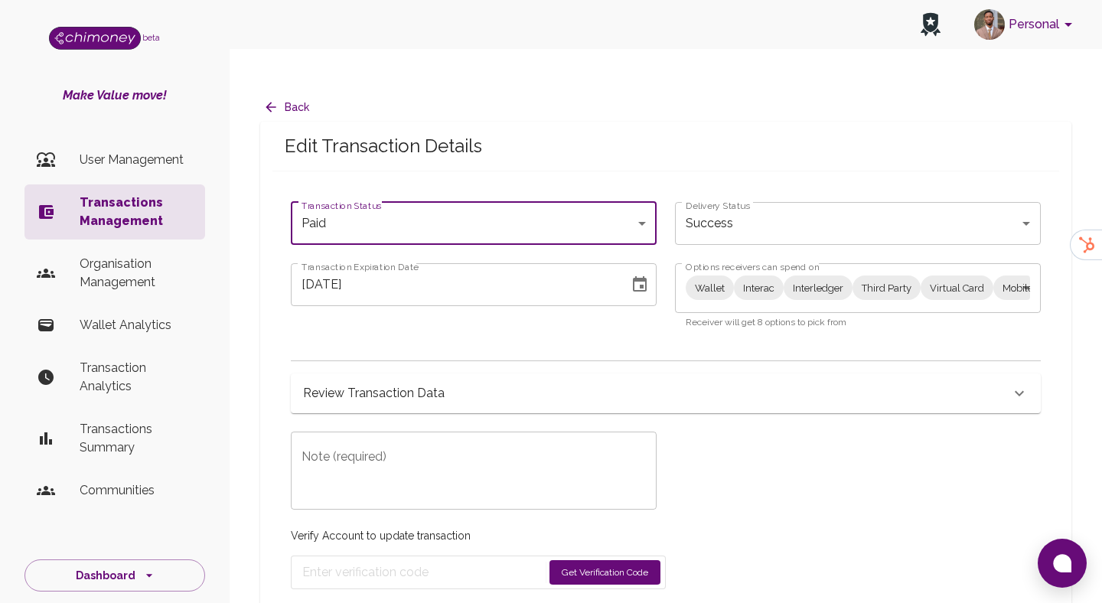
click at [740, 257] on body "Personal beta Make Value move! User Management Transactions Management Organisa…" at bounding box center [551, 317] width 1102 height 634
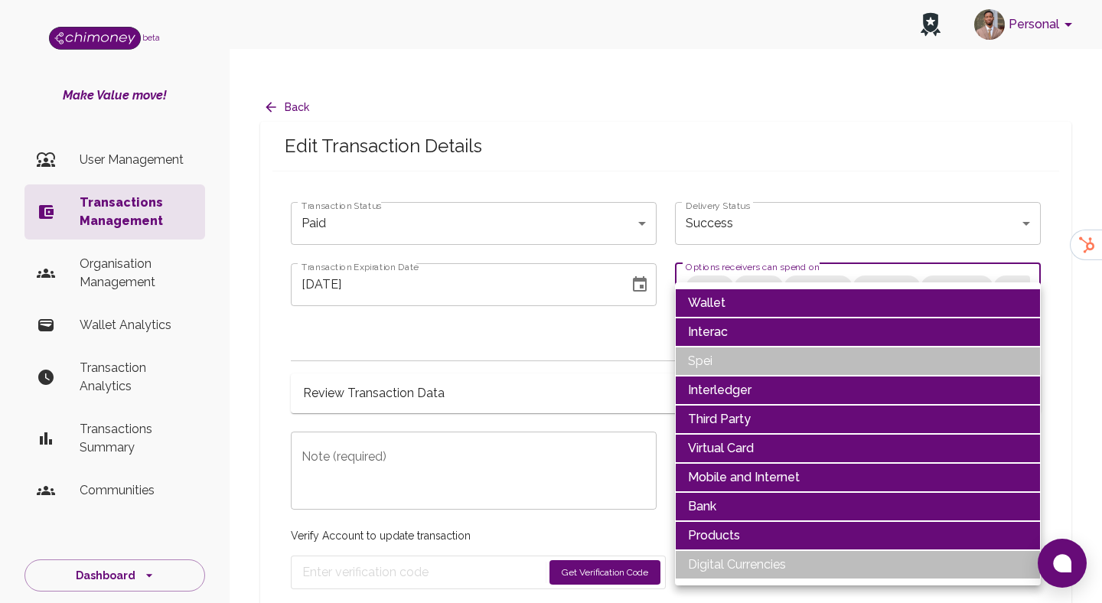
click at [734, 307] on li "Wallet" at bounding box center [858, 303] width 366 height 29
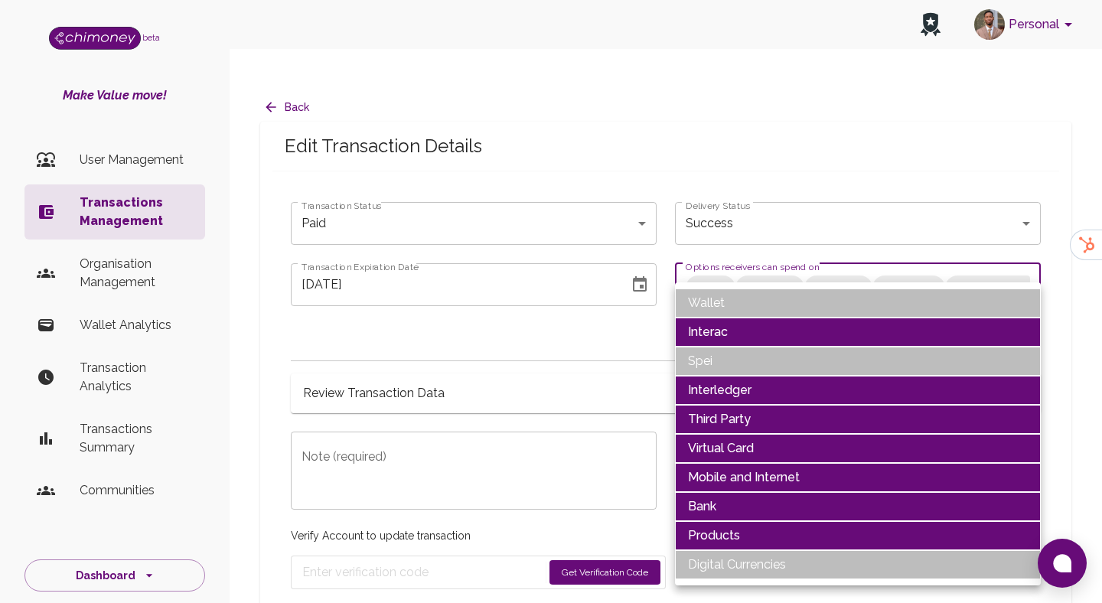
click at [732, 322] on li "Interac" at bounding box center [858, 332] width 366 height 29
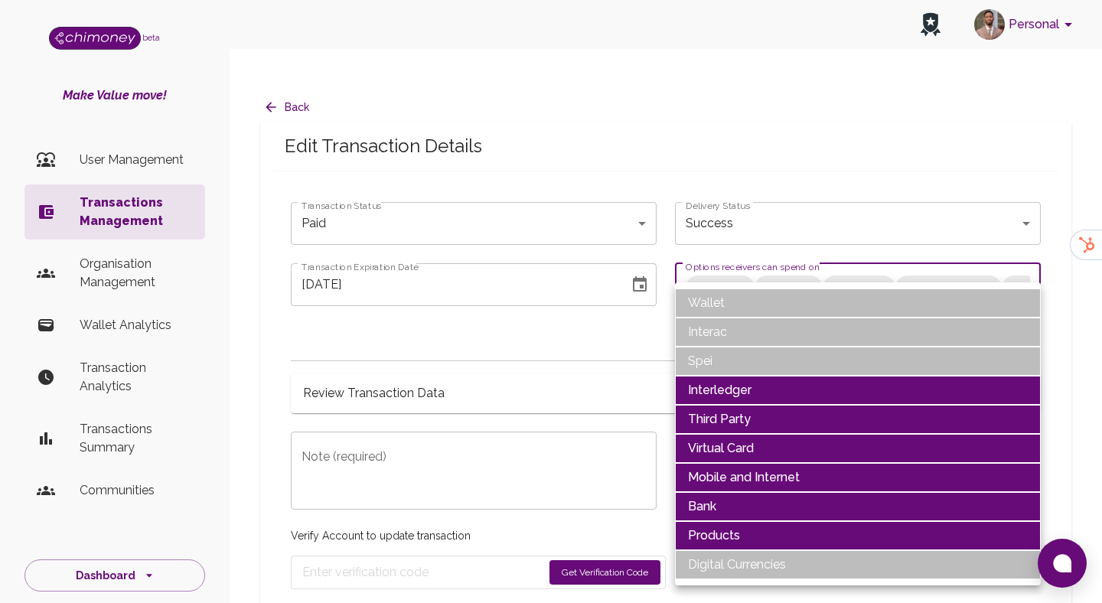
click at [733, 383] on li "Interledger" at bounding box center [858, 390] width 366 height 29
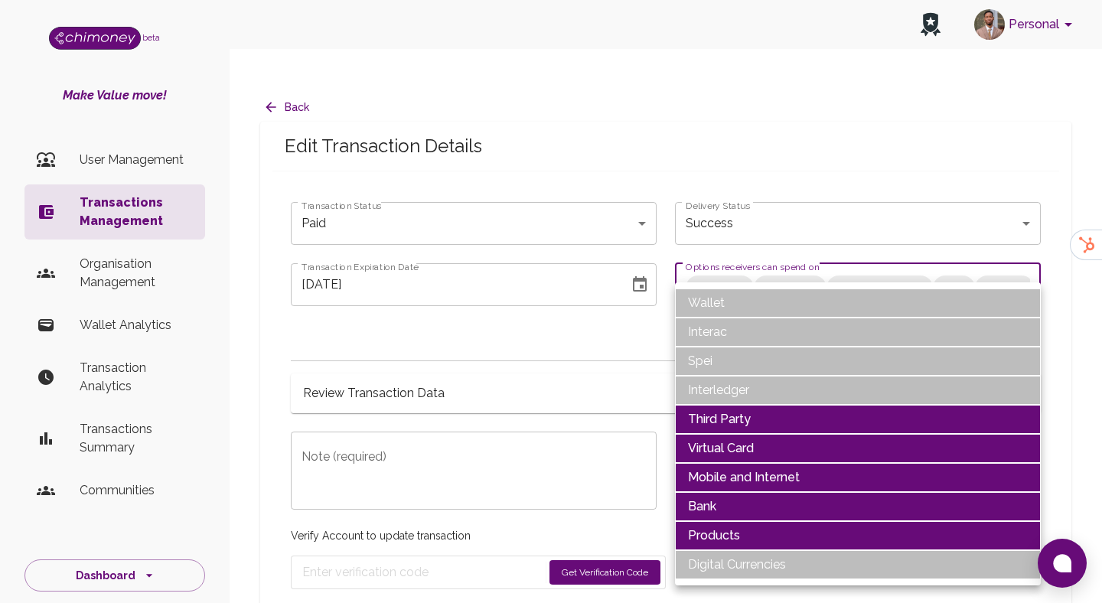
click at [723, 419] on li "Third Party" at bounding box center [858, 419] width 366 height 29
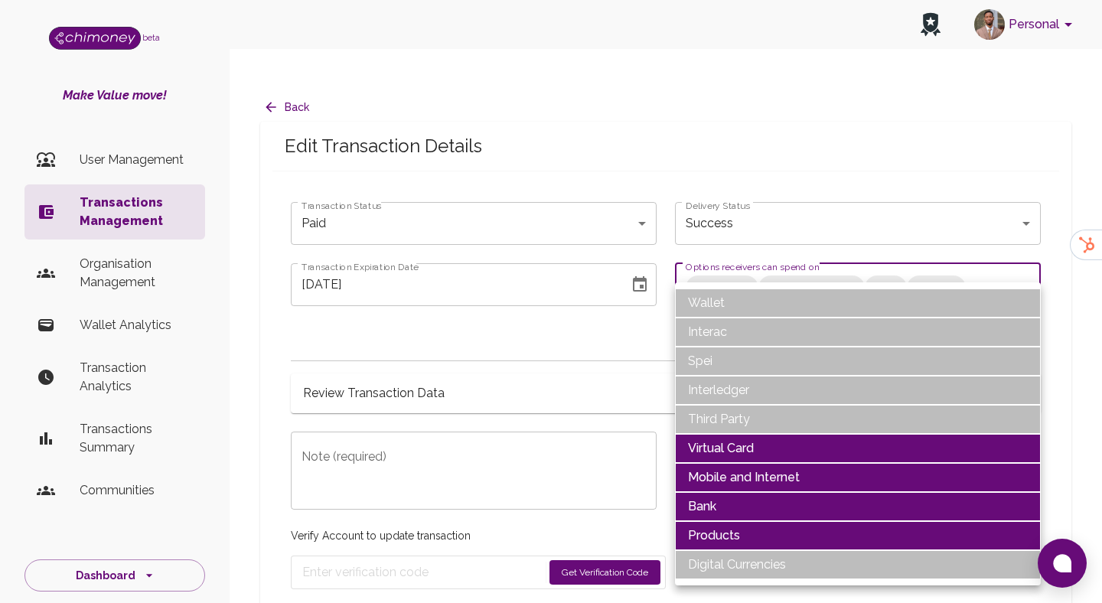
click at [723, 438] on li "Virtual Card" at bounding box center [858, 448] width 366 height 29
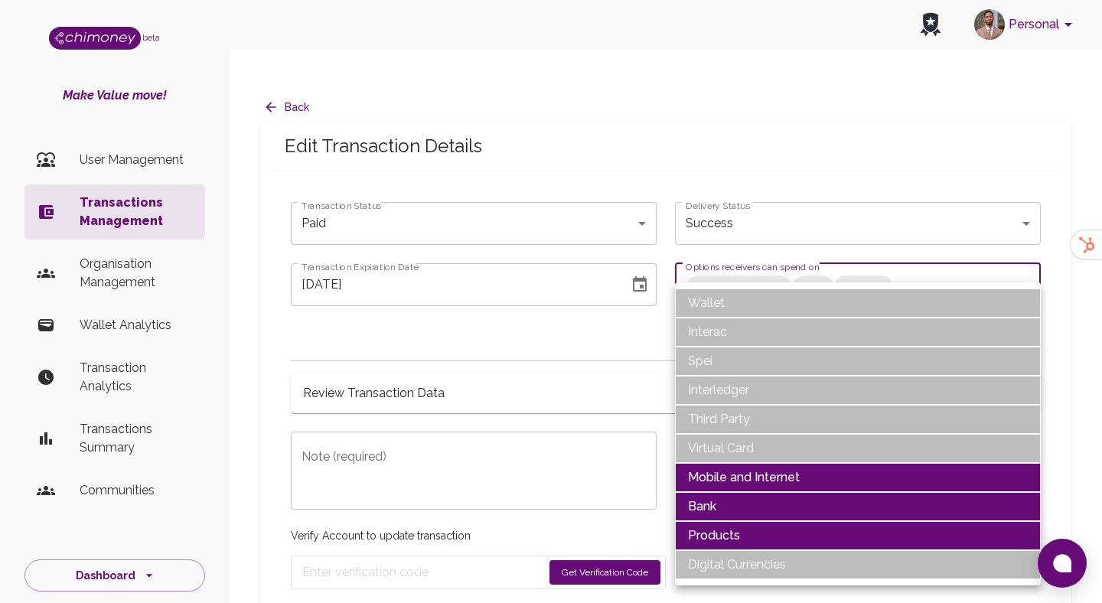
click at [719, 538] on li "Products" at bounding box center [858, 535] width 366 height 29
type input "Mobile and Internet,Bank"
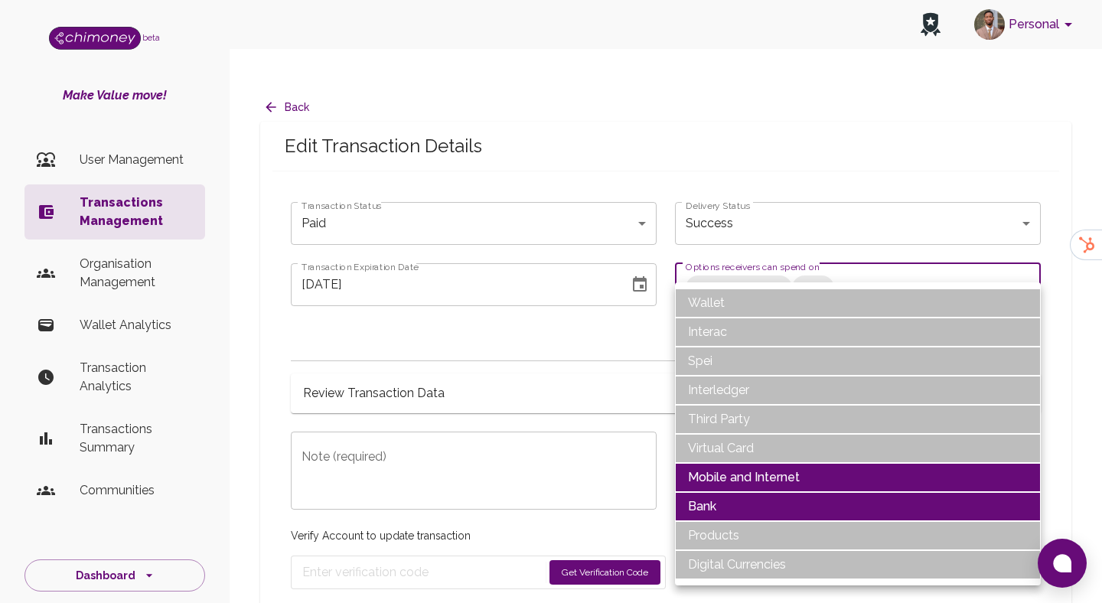
click at [400, 428] on div at bounding box center [551, 301] width 1102 height 603
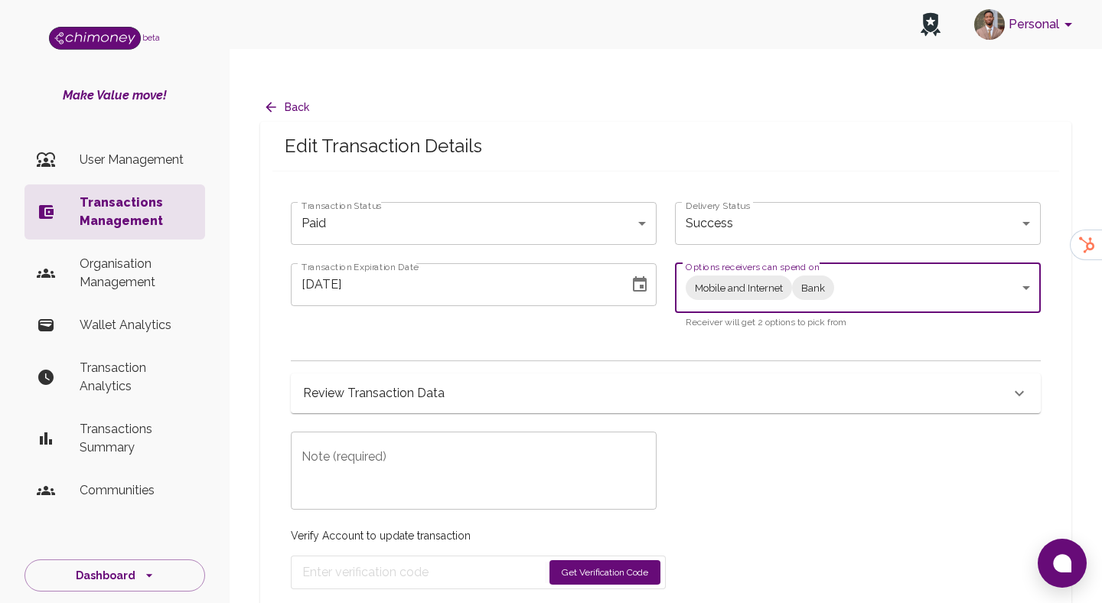
click at [634, 276] on icon "Choose date, selected date is Aug 9, 2025" at bounding box center [640, 283] width 14 height 15
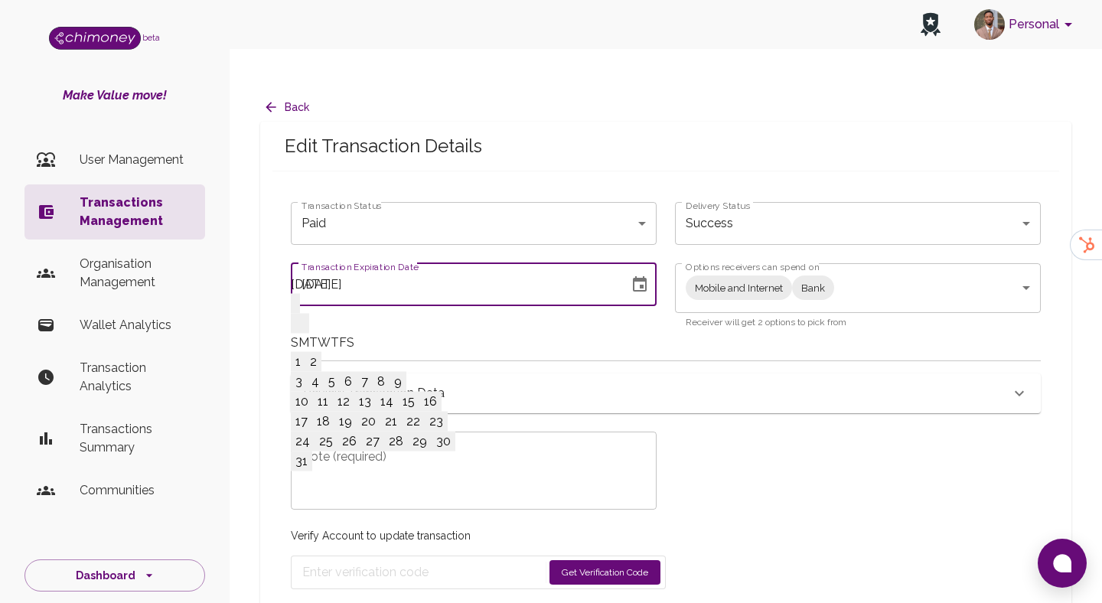
click at [312, 471] on button "31" at bounding box center [301, 462] width 21 height 20
type input "08/31/2025"
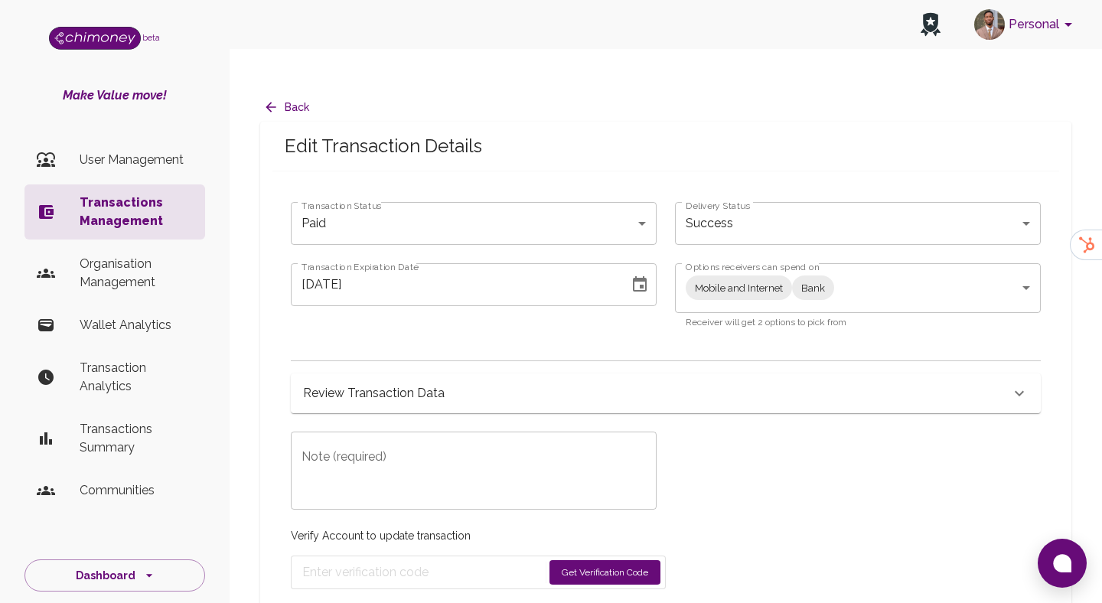
click at [383, 472] on div "x Note (required)" at bounding box center [474, 471] width 366 height 78
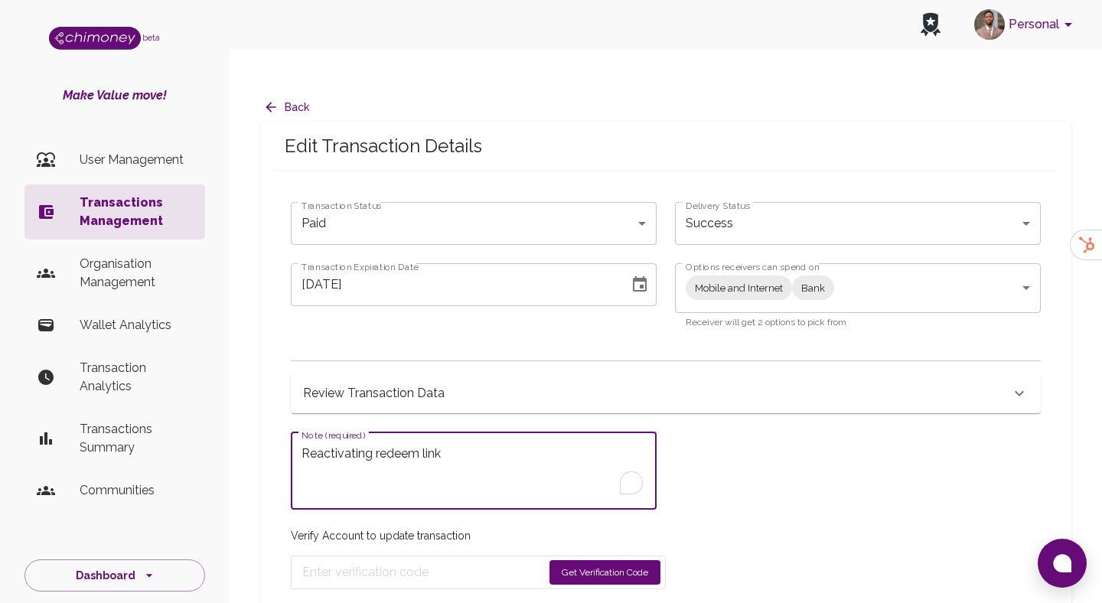
type textarea "Reactivating redeem link"
click at [621, 560] on button "Get Verification Code" at bounding box center [605, 572] width 111 height 24
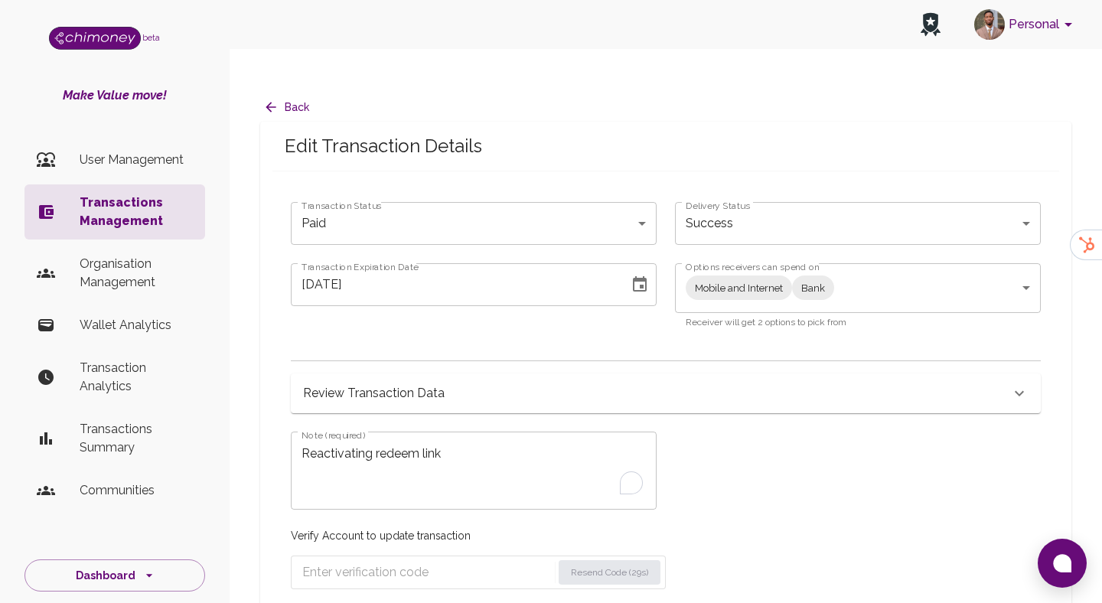
scroll to position [47, 0]
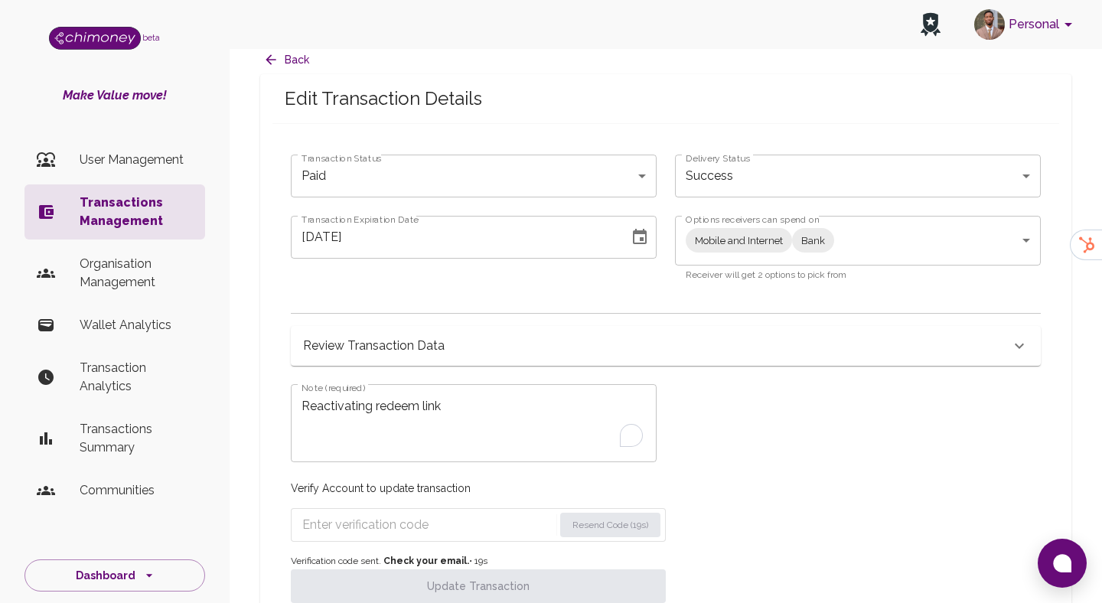
click at [482, 513] on input "Enter verification code" at bounding box center [427, 525] width 251 height 24
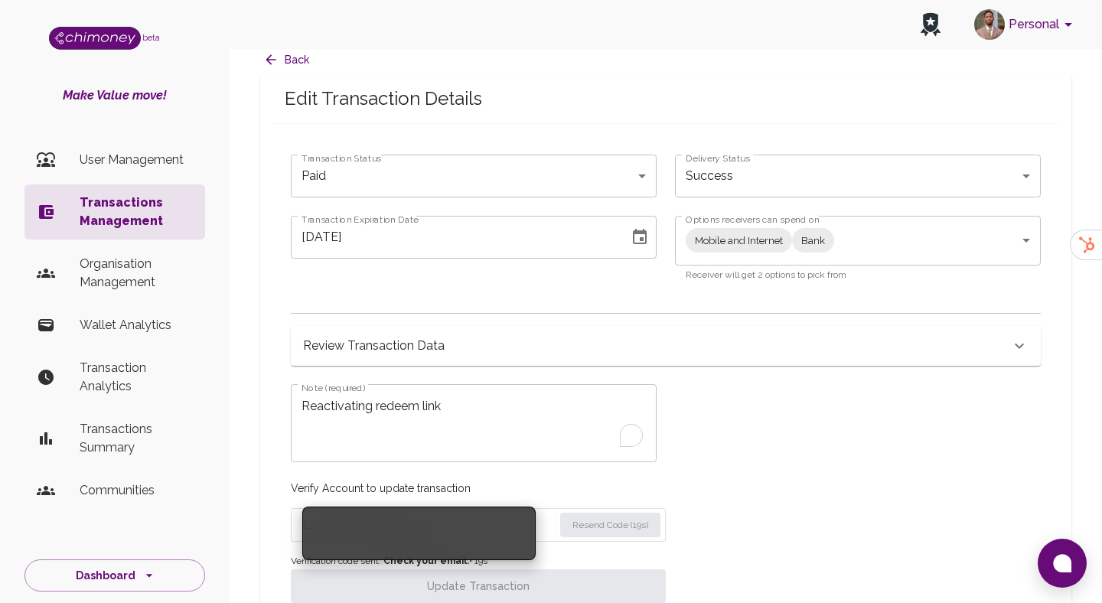
paste input "6581"
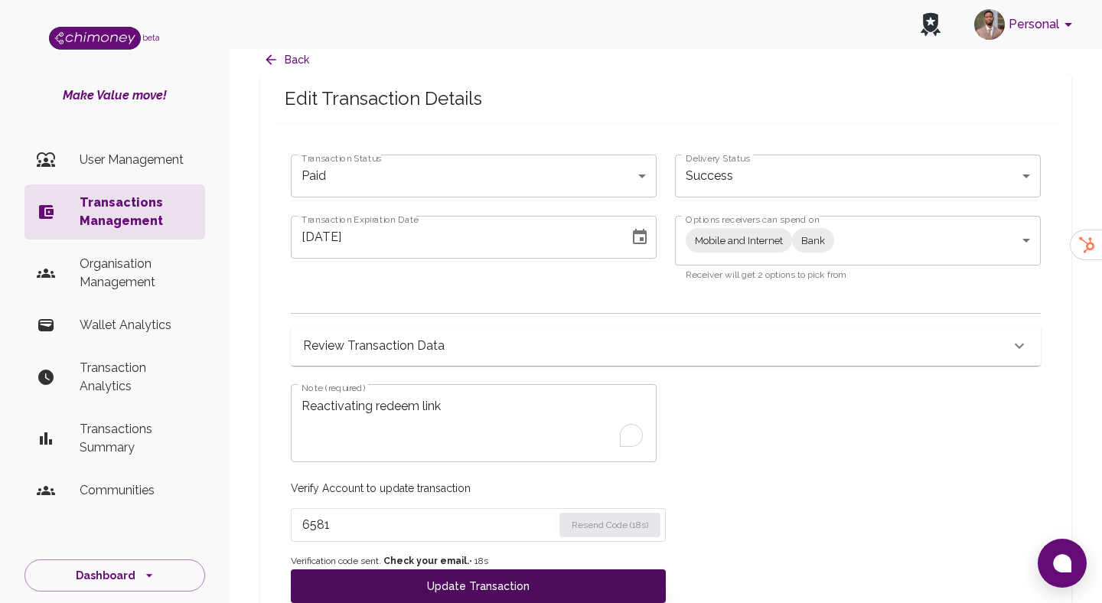
type input "6581"
click at [468, 569] on button "Update Transaction" at bounding box center [478, 586] width 375 height 34
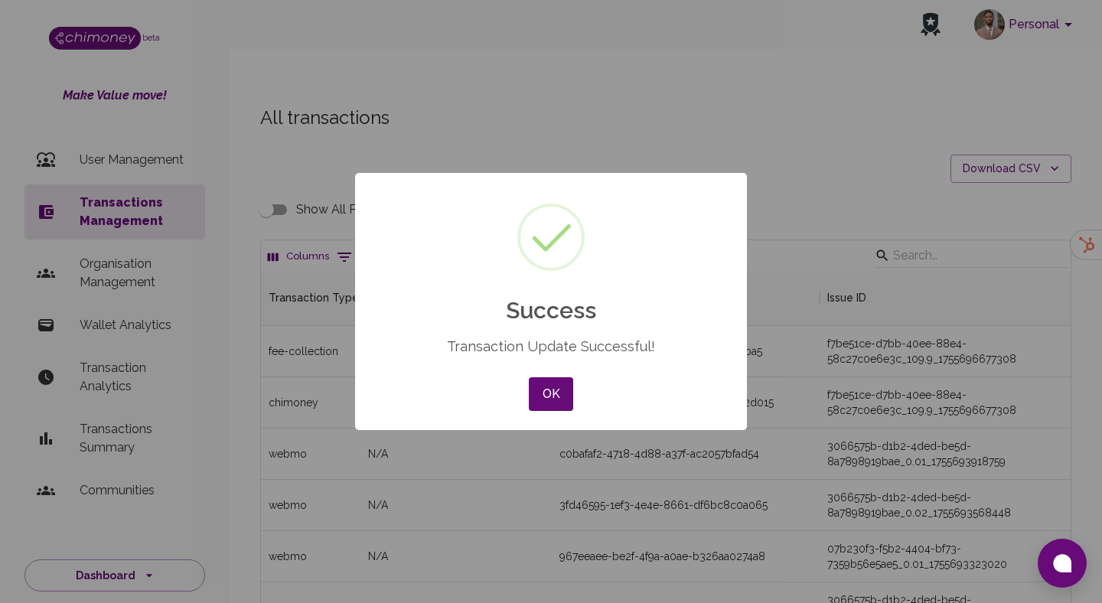
scroll to position [568, 810]
click at [559, 397] on button "OK" at bounding box center [551, 394] width 44 height 34
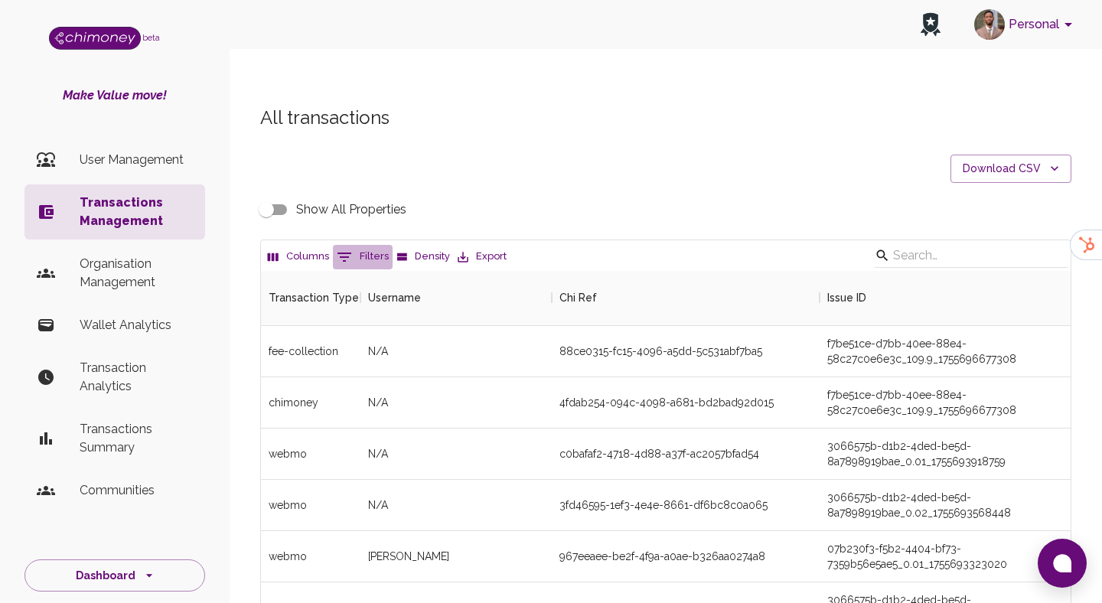
click at [347, 248] on icon "Show filters" at bounding box center [344, 257] width 18 height 18
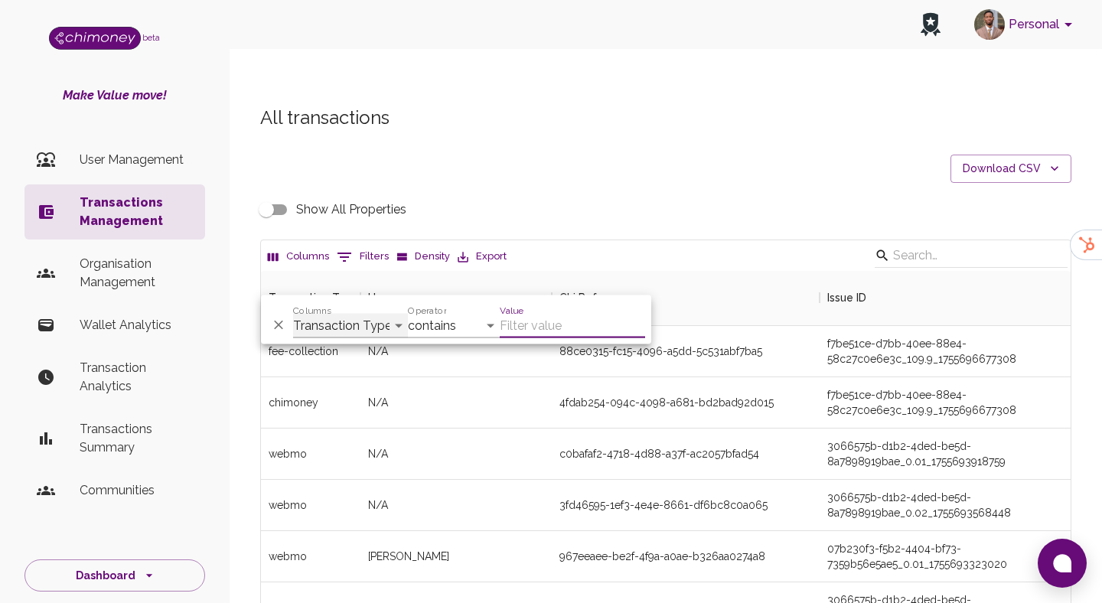
click at [341, 318] on select "Transaction Type Username Chi Ref Issue ID Value Amount Currency Fee ($) FX Rat…" at bounding box center [350, 326] width 115 height 24
select select "chiRef"
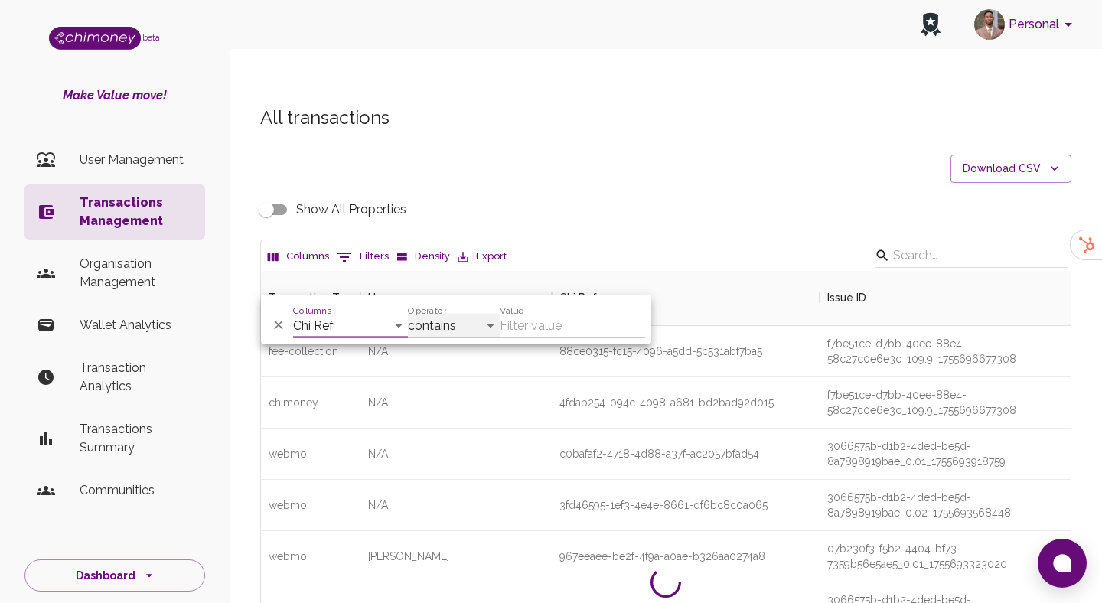
click at [435, 323] on select "contains equals starts with ends with is empty is not empty is any of" at bounding box center [454, 326] width 92 height 24
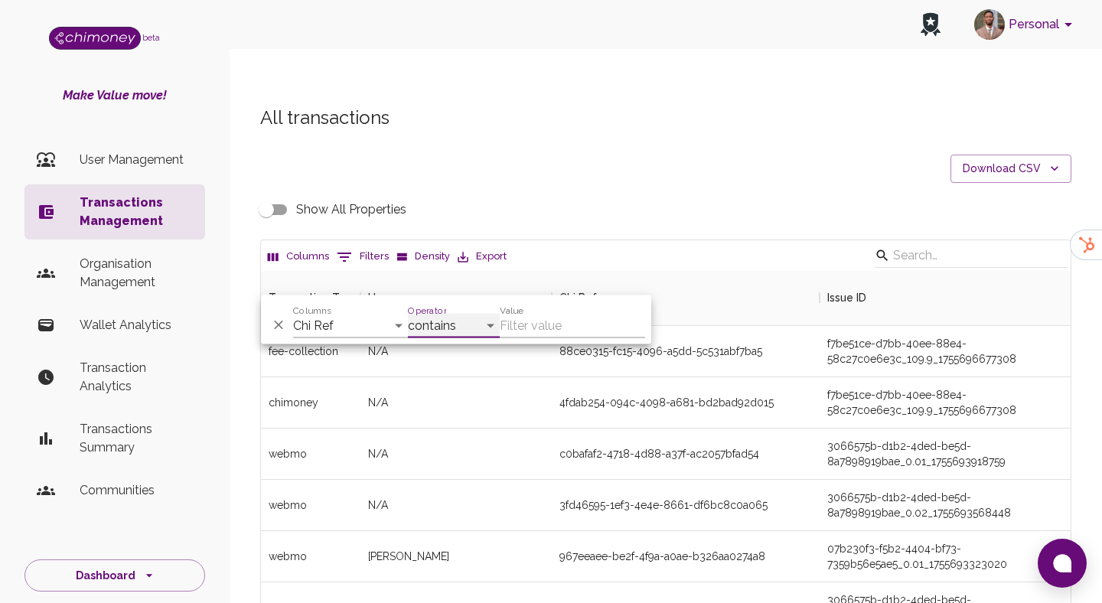
select select "equals"
click at [359, 323] on select "Transaction Type Username Chi Ref Issue ID Value Amount Currency Fee ($) FX Rat…" at bounding box center [350, 326] width 115 height 24
select select "email"
click at [521, 321] on input "Value" at bounding box center [572, 326] width 145 height 24
paste input "bphate9@gmail.com"
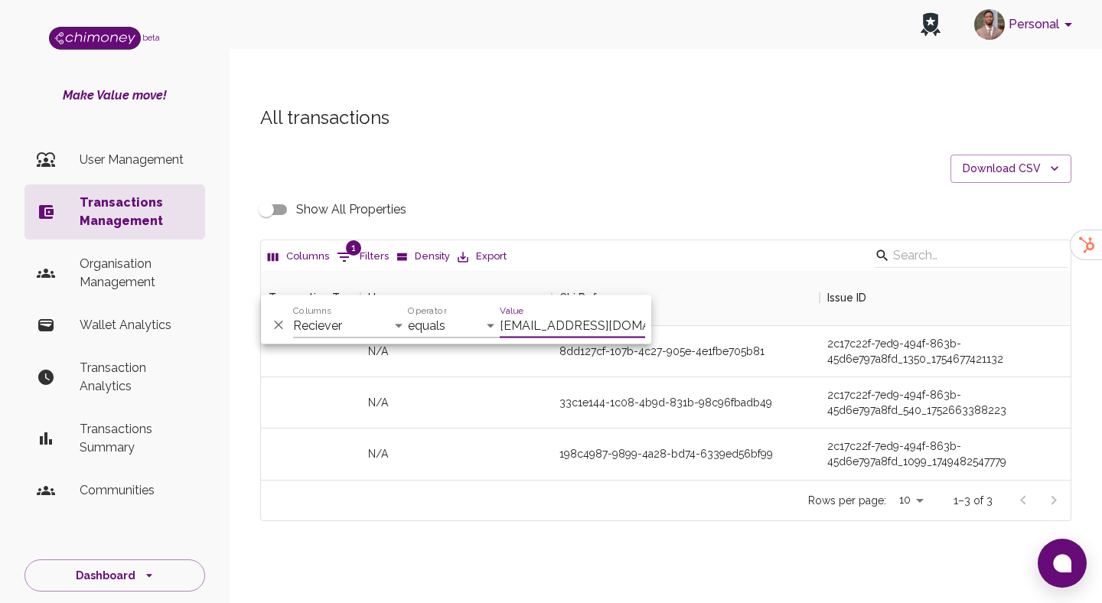
scroll to position [209, 810]
type input "bphate9@gmail.com"
click at [655, 488] on div "Rows per page: 10 10 1–3 of 3" at bounding box center [666, 500] width 810 height 41
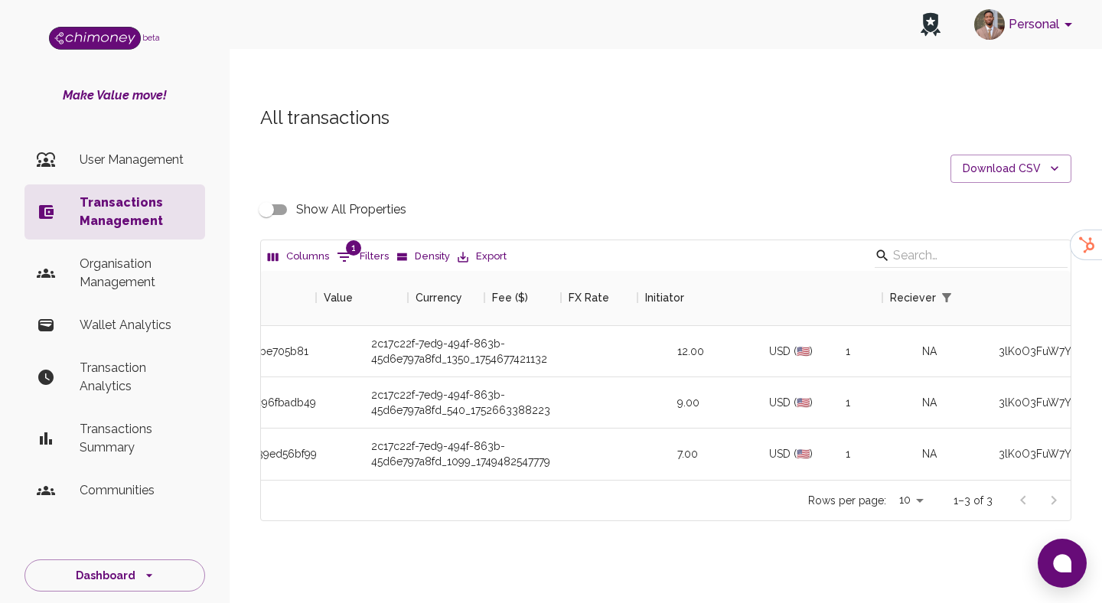
scroll to position [0, 0]
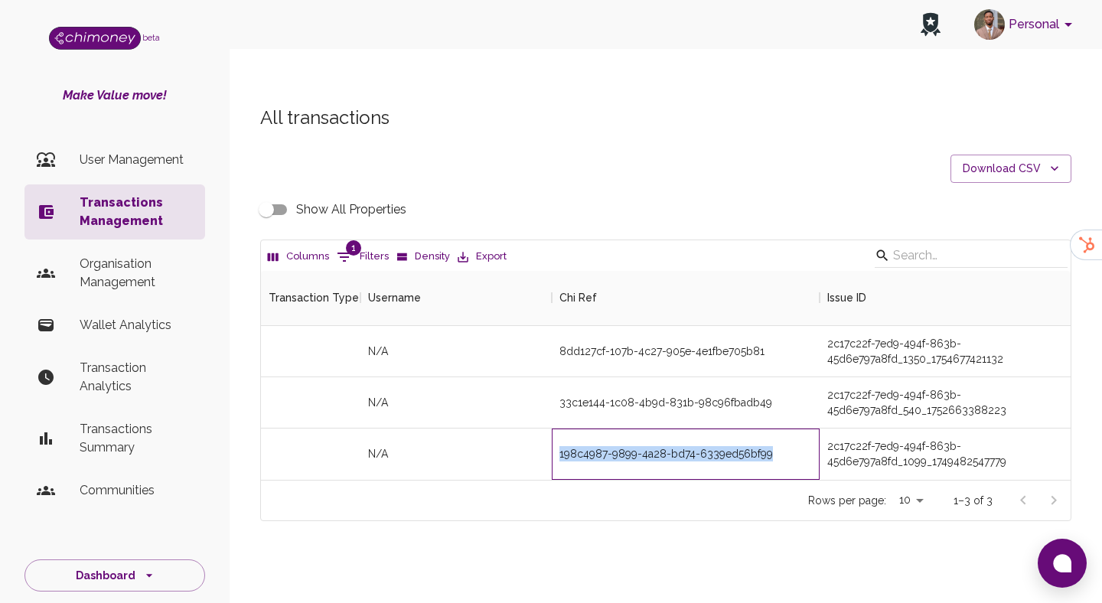
drag, startPoint x: 560, startPoint y: 423, endPoint x: 824, endPoint y: 421, distance: 263.3
click at [824, 429] on div "N/A 198c4987-9899-4a28-bd74-6339ed56bf99 2c17c22f-7ed9-494f-863b-45d6e797a8fd_1…" at bounding box center [816, 454] width 1110 height 51
copy div "198c4987-9899-4a28-bd74-6339ed56bf99"
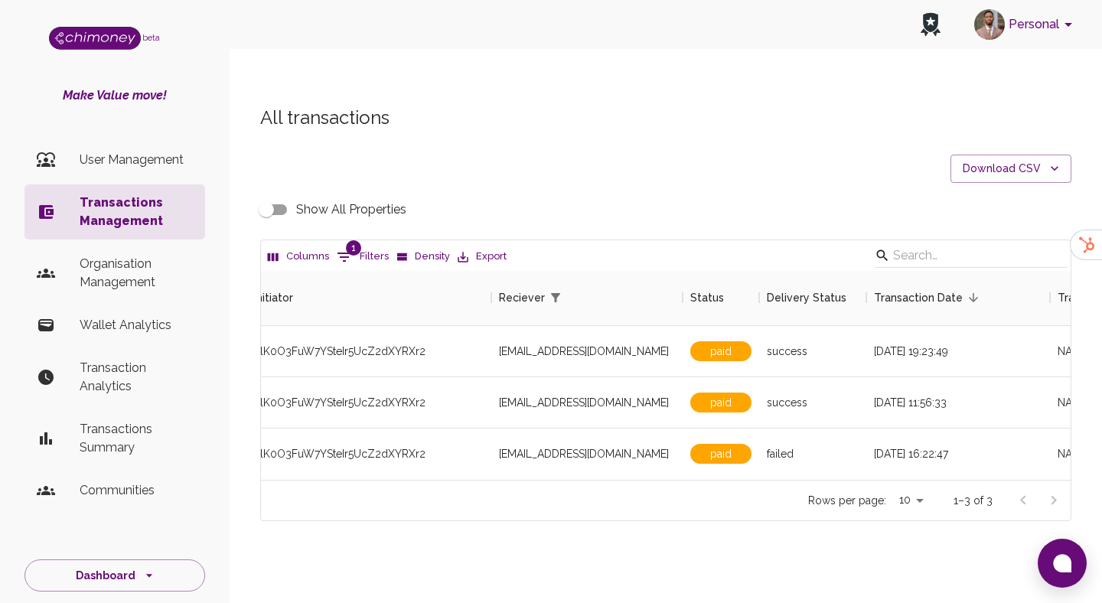
scroll to position [0, 1372]
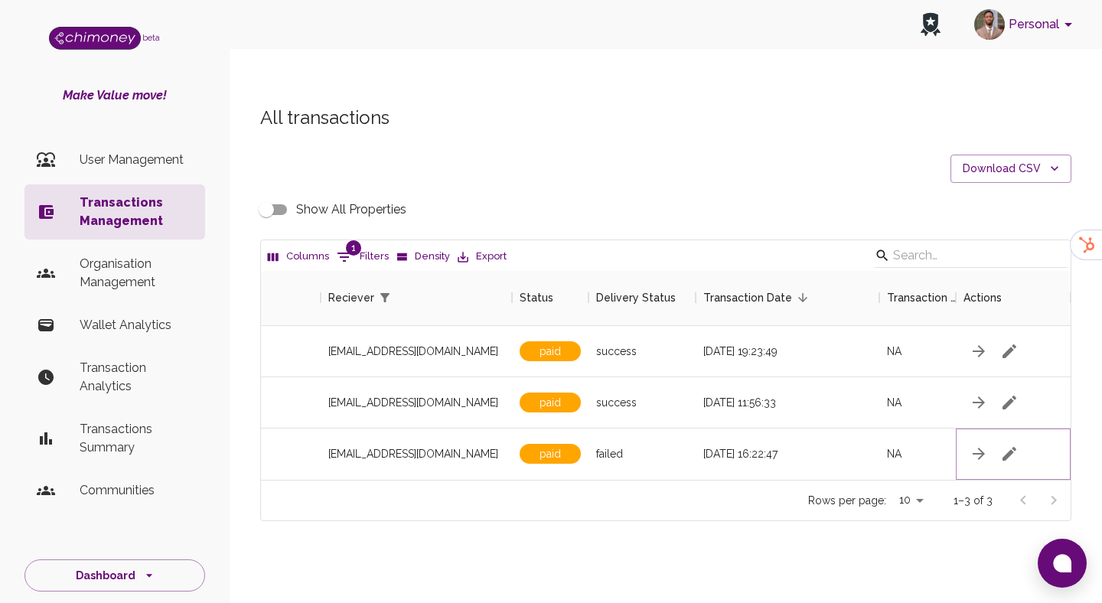
click at [1016, 445] on icon "button" at bounding box center [1009, 454] width 18 height 18
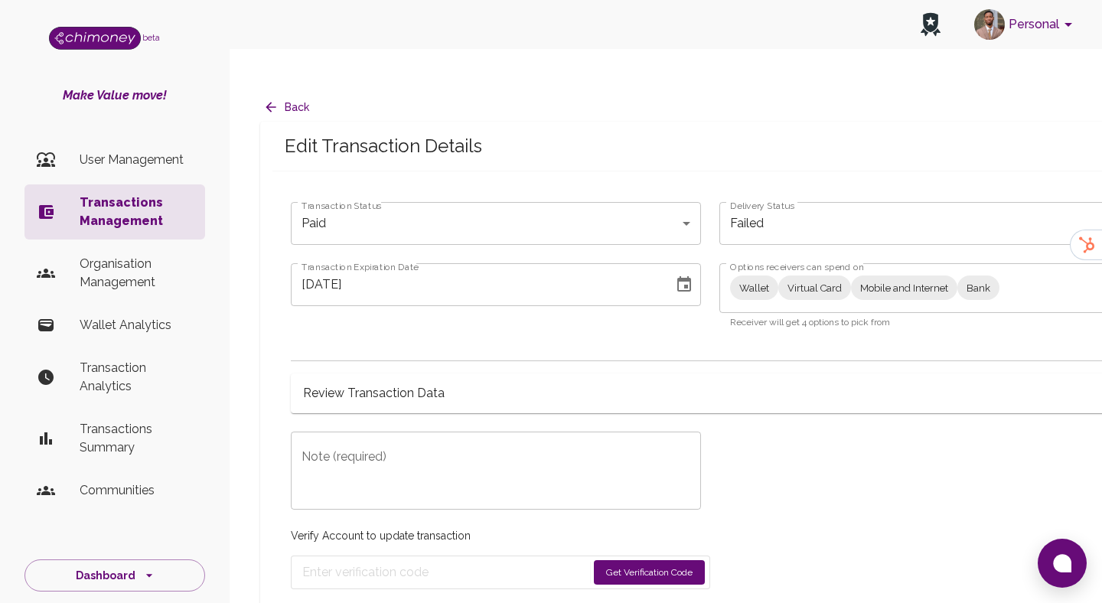
click at [817, 266] on body "Personal beta Make Value move! User Management Transactions Management Organisa…" at bounding box center [551, 317] width 1102 height 634
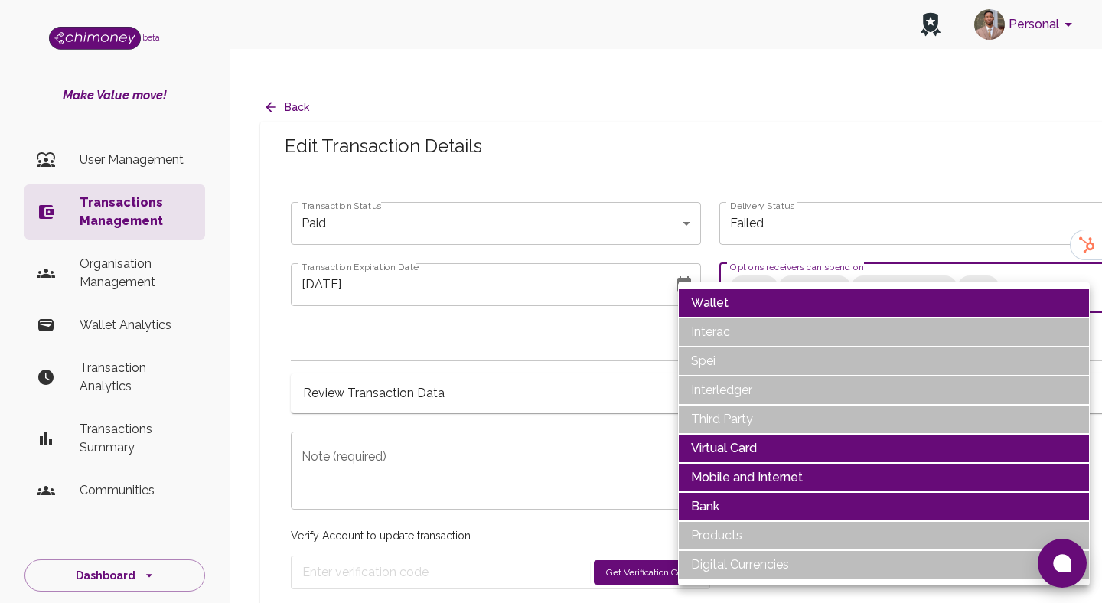
click at [762, 296] on li "Wallet" at bounding box center [884, 303] width 412 height 29
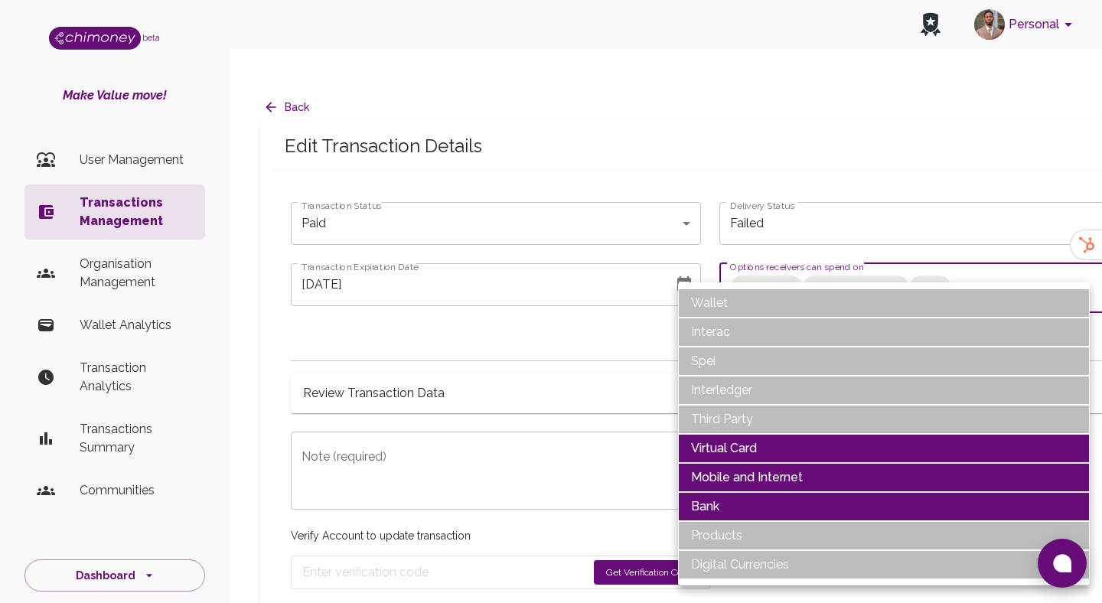
click at [570, 328] on div at bounding box center [551, 301] width 1102 height 603
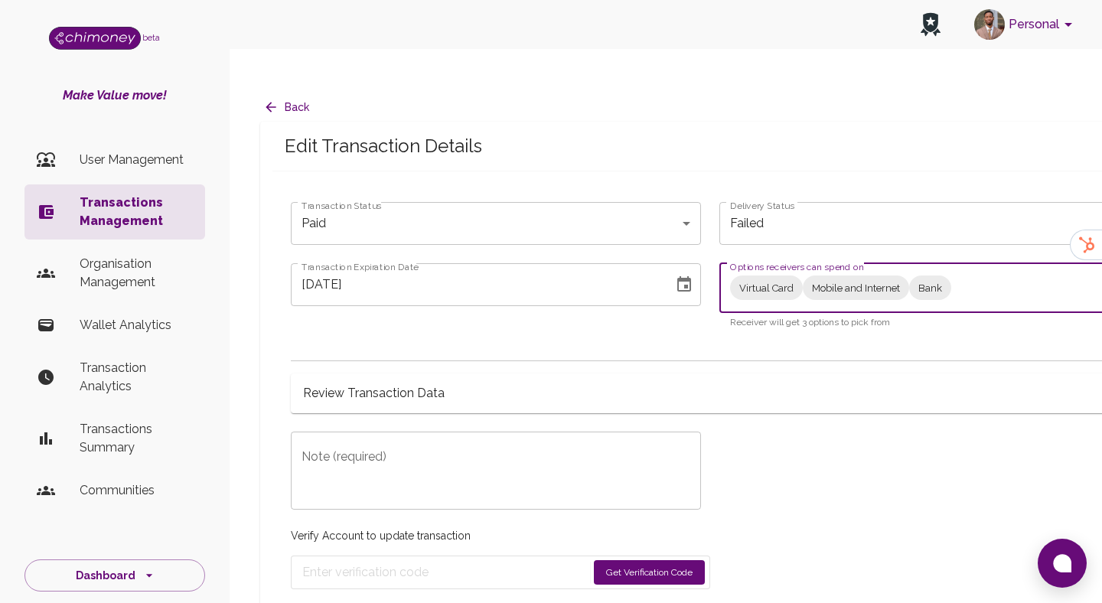
click at [781, 276] on div "Virtual Card Mobile and Internet Bank Virtual Card,Mobile and Internet,Bank Opt…" at bounding box center [924, 288] width 410 height 50
click at [787, 250] on body "Personal beta Make Value move! User Management Transactions Management Organisa…" at bounding box center [551, 317] width 1102 height 634
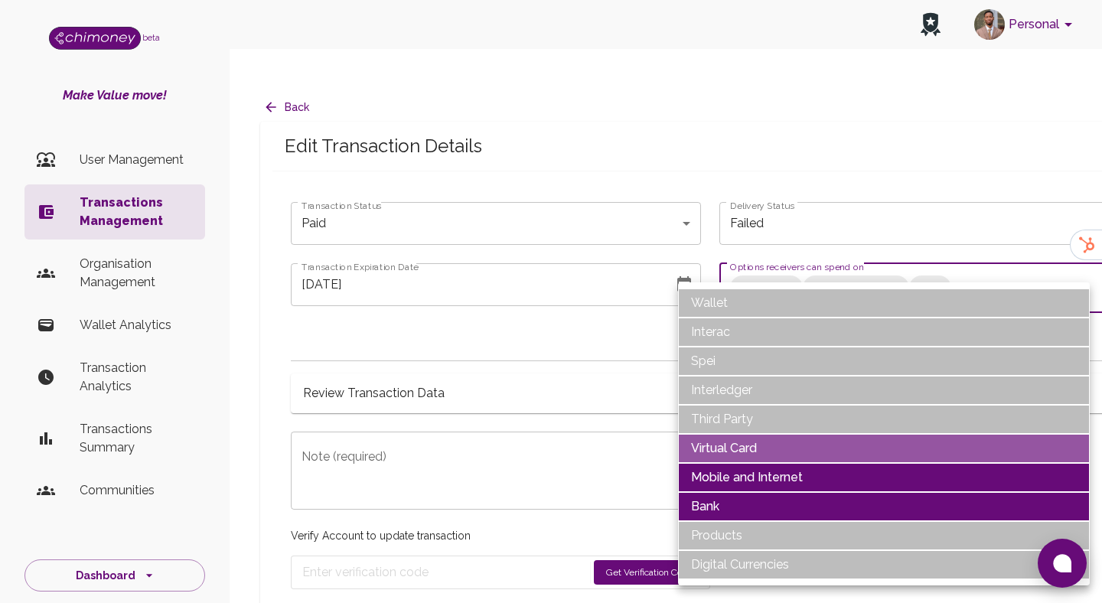
click at [746, 436] on li "Virtual Card" at bounding box center [884, 448] width 412 height 29
type input "Mobile and Internet,Bank"
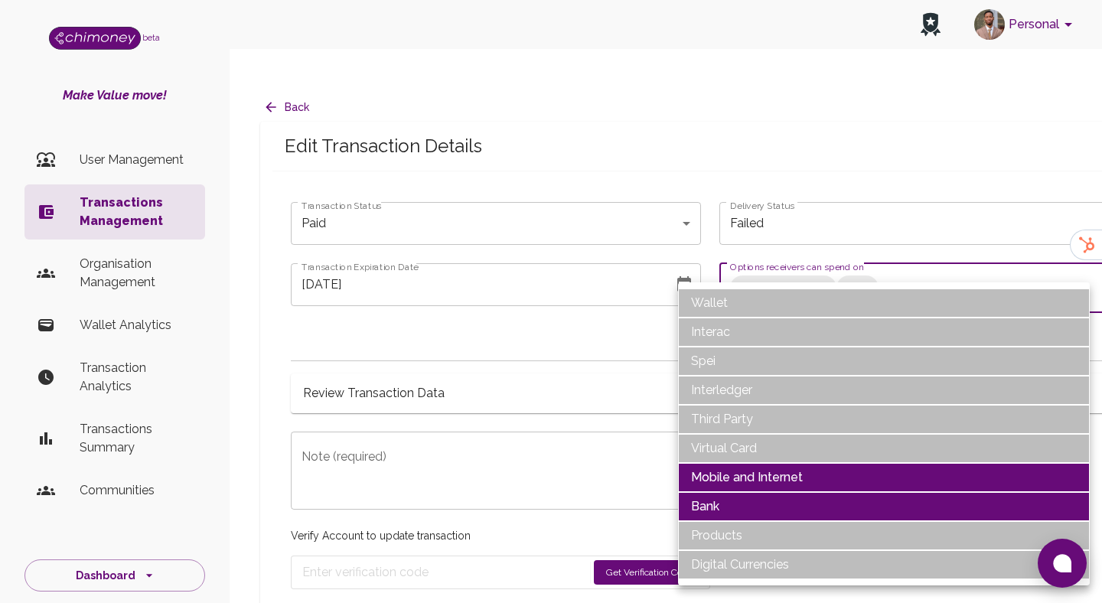
click at [462, 453] on div at bounding box center [551, 301] width 1102 height 603
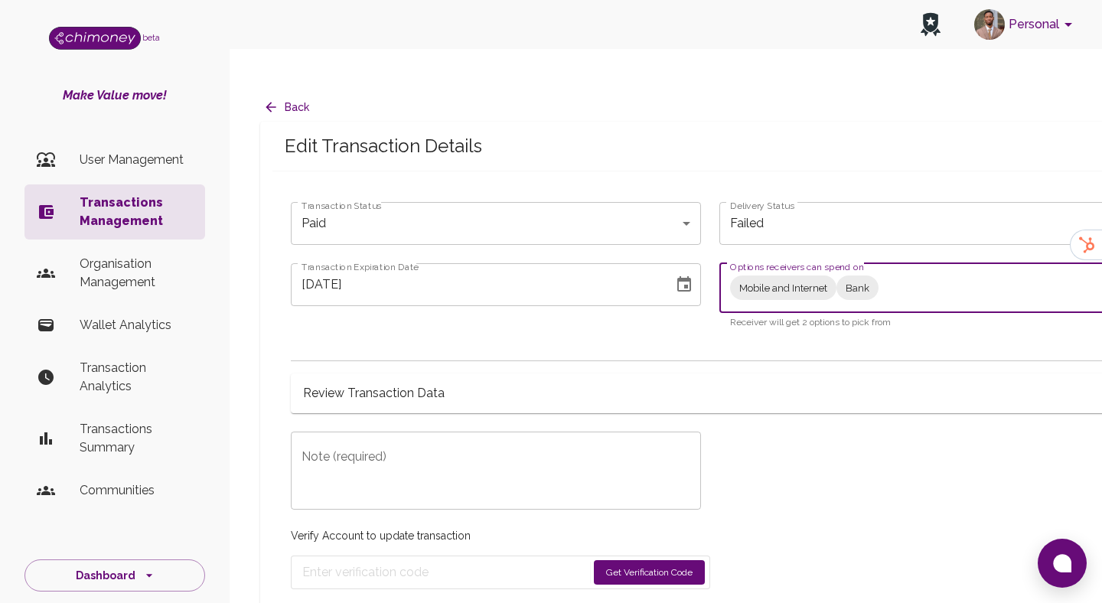
click at [686, 276] on icon "Choose date, selected date is Jul 16, 2025" at bounding box center [684, 285] width 18 height 18
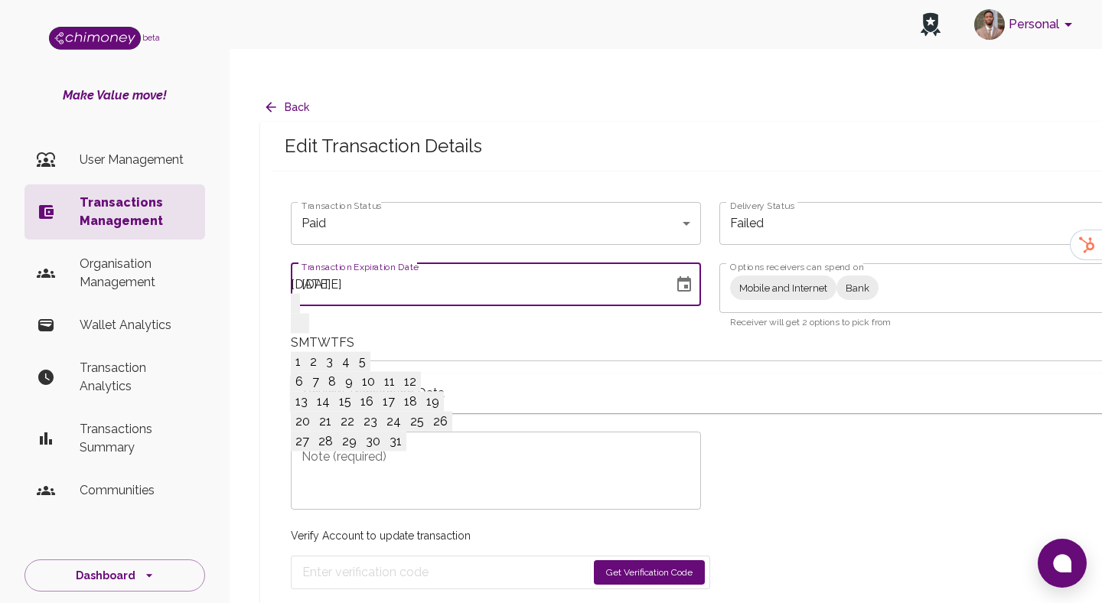
click at [406, 452] on button "31" at bounding box center [395, 442] width 21 height 20
type input "07/31/2025"
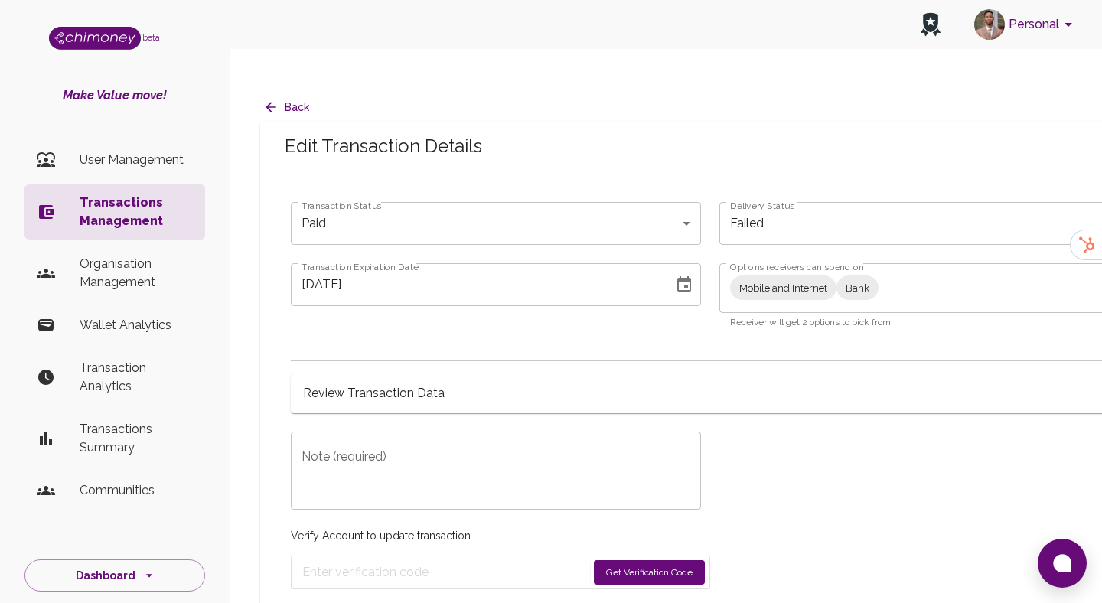
click at [520, 445] on textarea "Note (required)" at bounding box center [496, 471] width 389 height 53
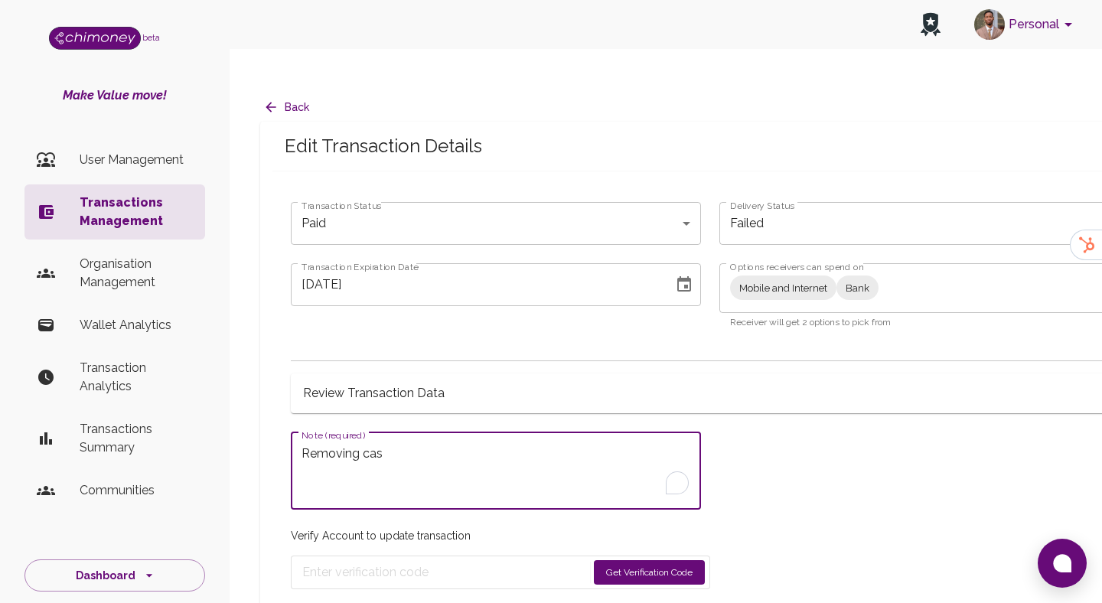
click at [654, 560] on button "Get Verification Code" at bounding box center [649, 572] width 111 height 24
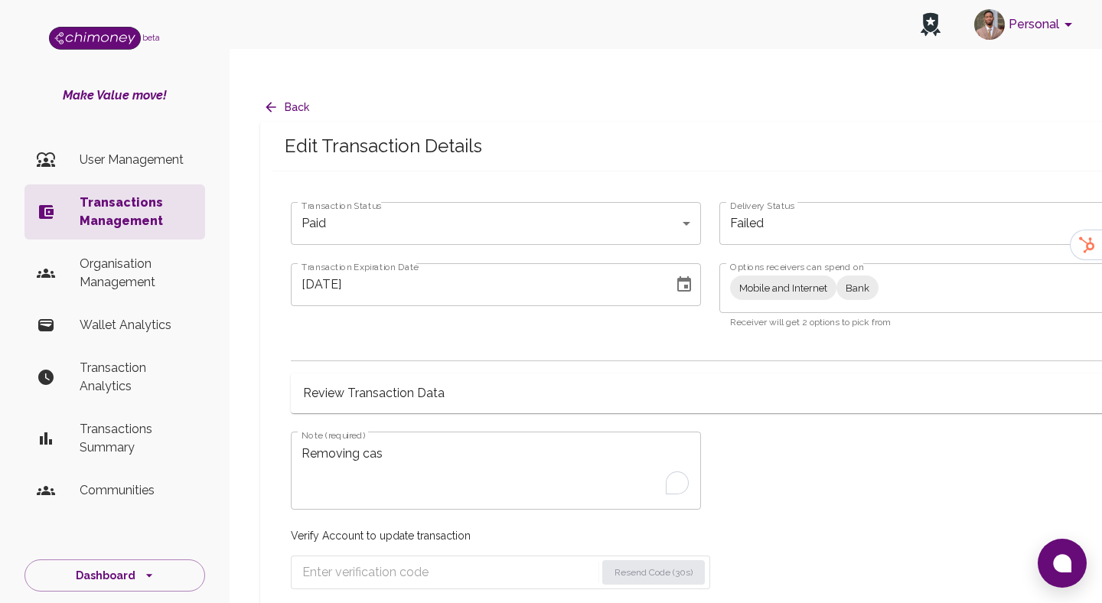
click at [429, 445] on textarea "Removing cas" at bounding box center [496, 471] width 389 height 53
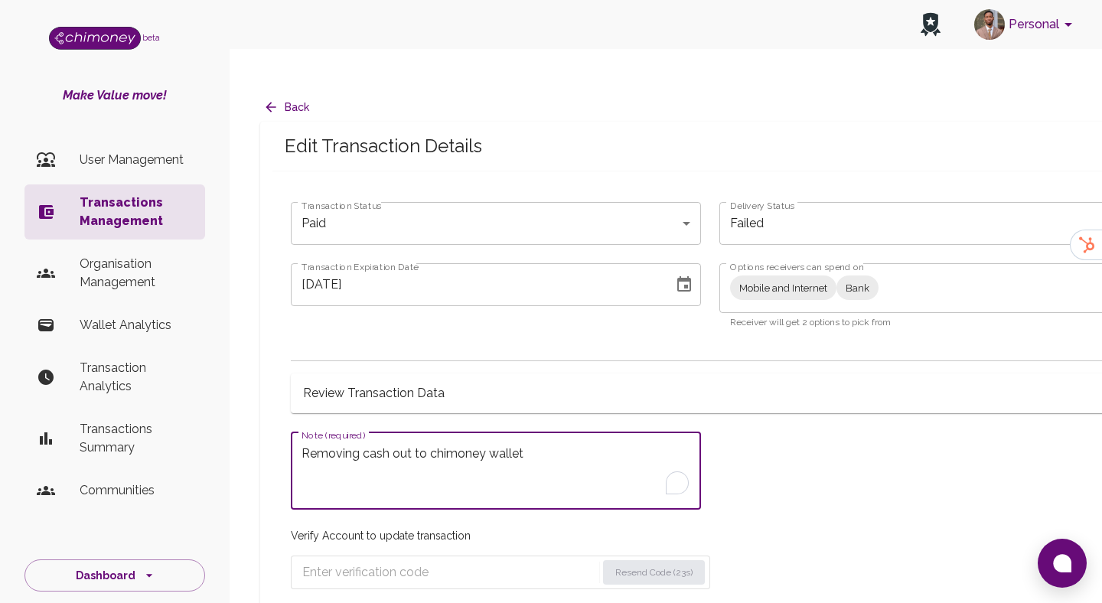
type textarea "Removing cash out to chimoney wallet"
click at [428, 560] on input "Enter verification code" at bounding box center [449, 572] width 294 height 24
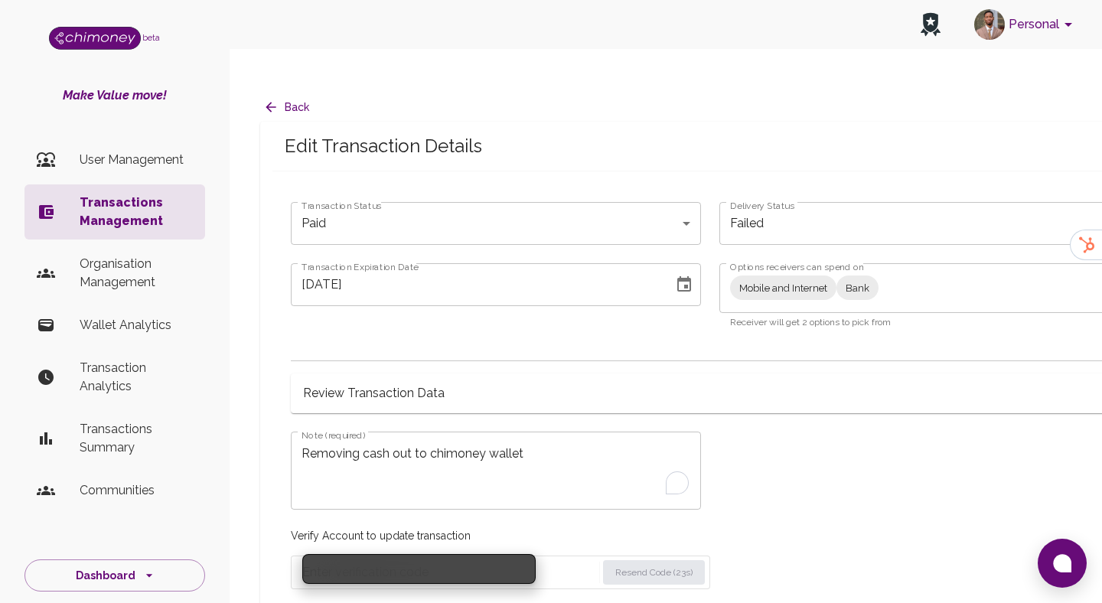
paste input "8082"
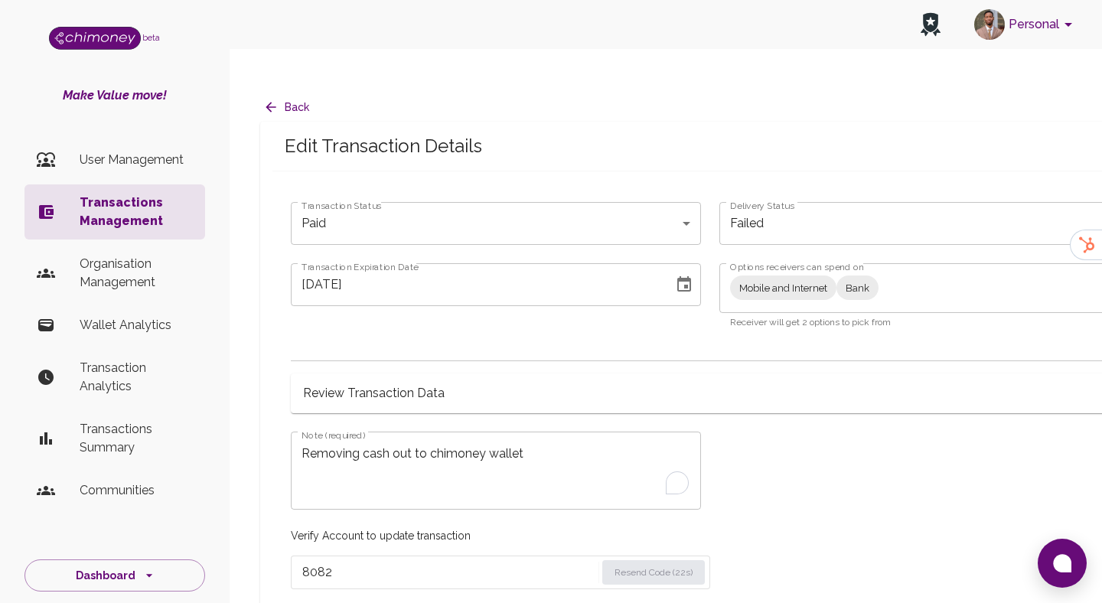
type input "8082"
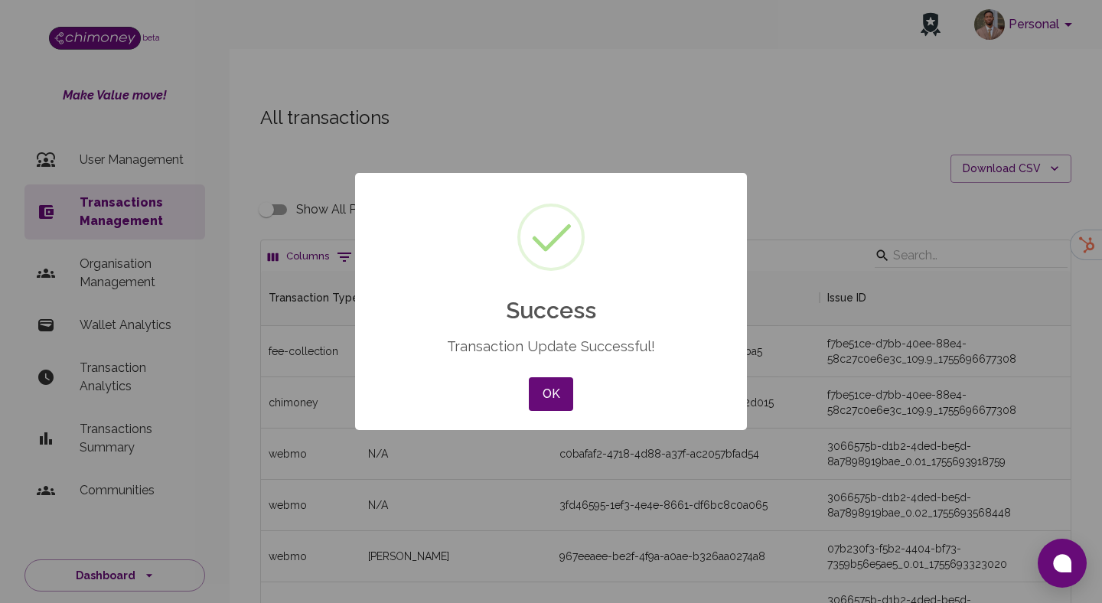
scroll to position [568, 810]
click at [547, 389] on button "OK" at bounding box center [551, 394] width 44 height 34
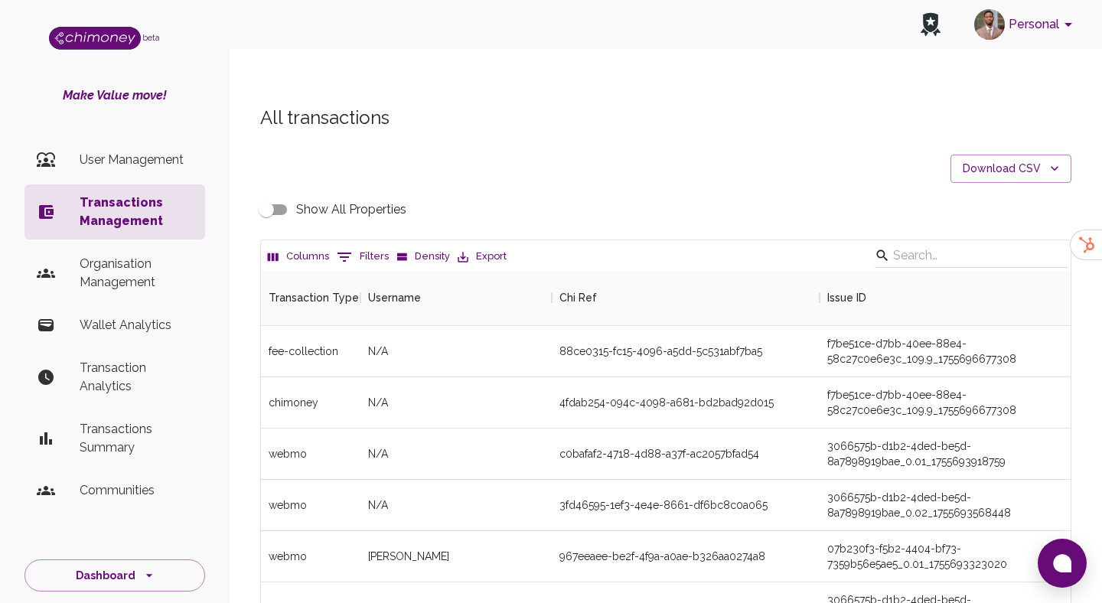
click at [353, 245] on button "0 Filters" at bounding box center [363, 257] width 60 height 24
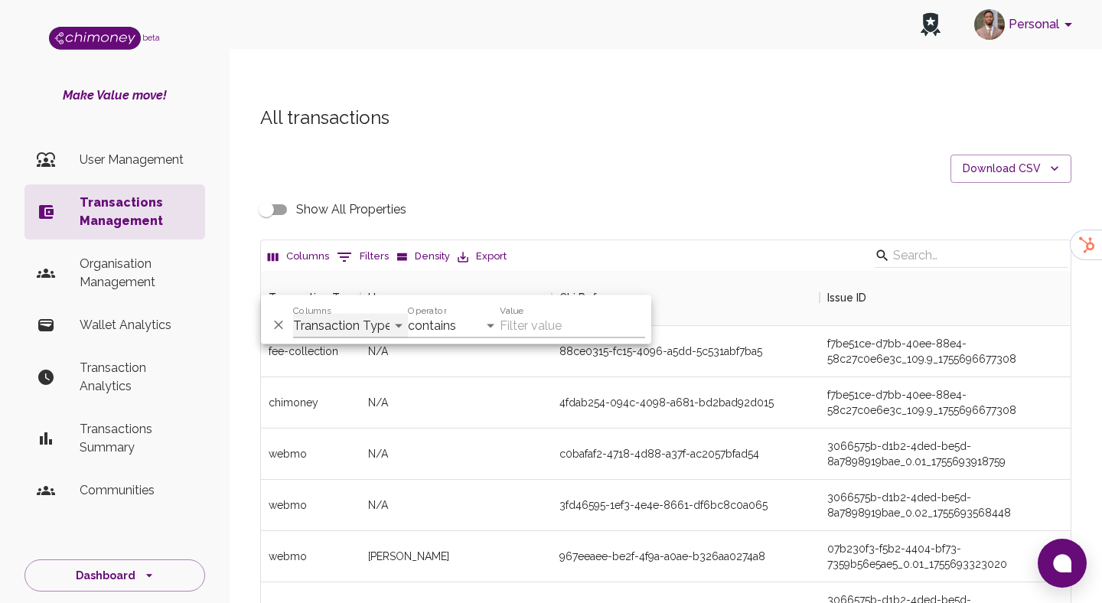
click at [344, 325] on select "Transaction Type Username Chi Ref Issue ID Value Amount Currency Fee ($) FX Rat…" at bounding box center [350, 326] width 115 height 24
select select "email"
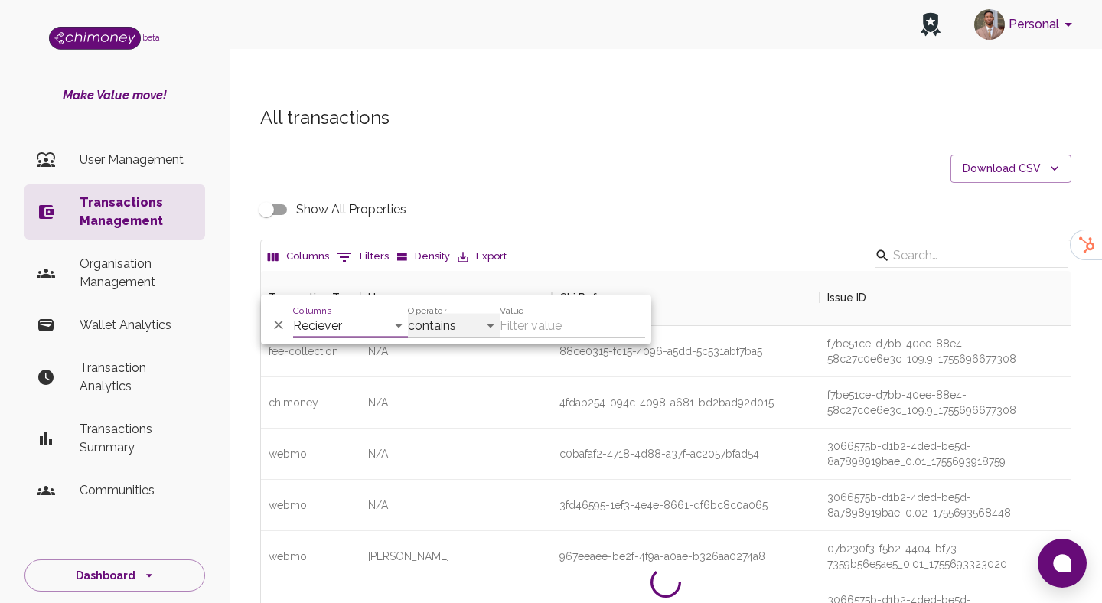
click at [464, 325] on select "contains equals starts with ends with is empty is not empty is any of" at bounding box center [454, 326] width 92 height 24
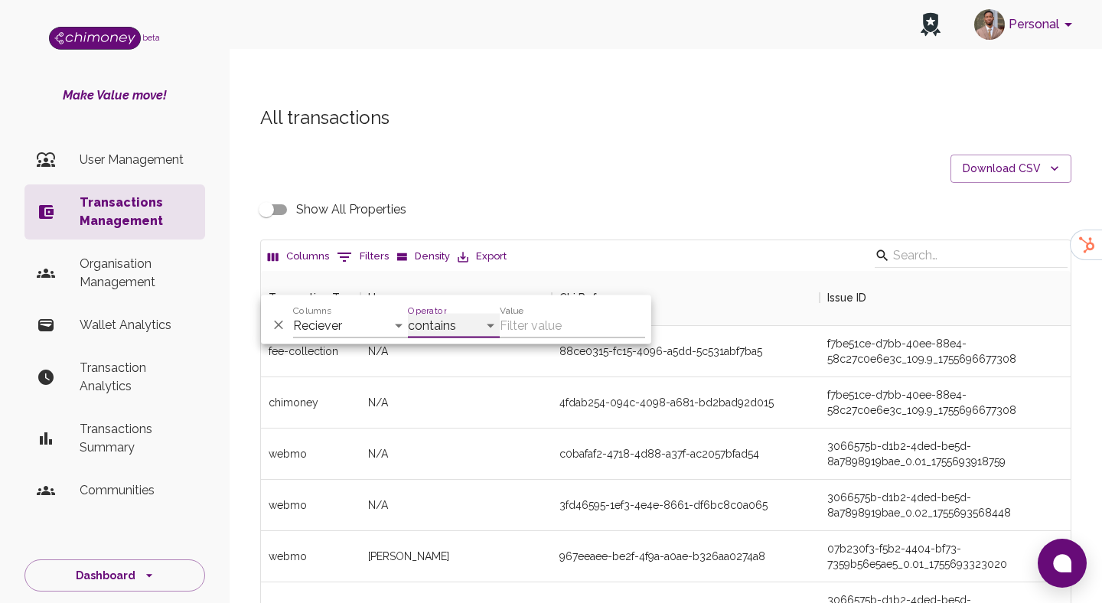
select select "equals"
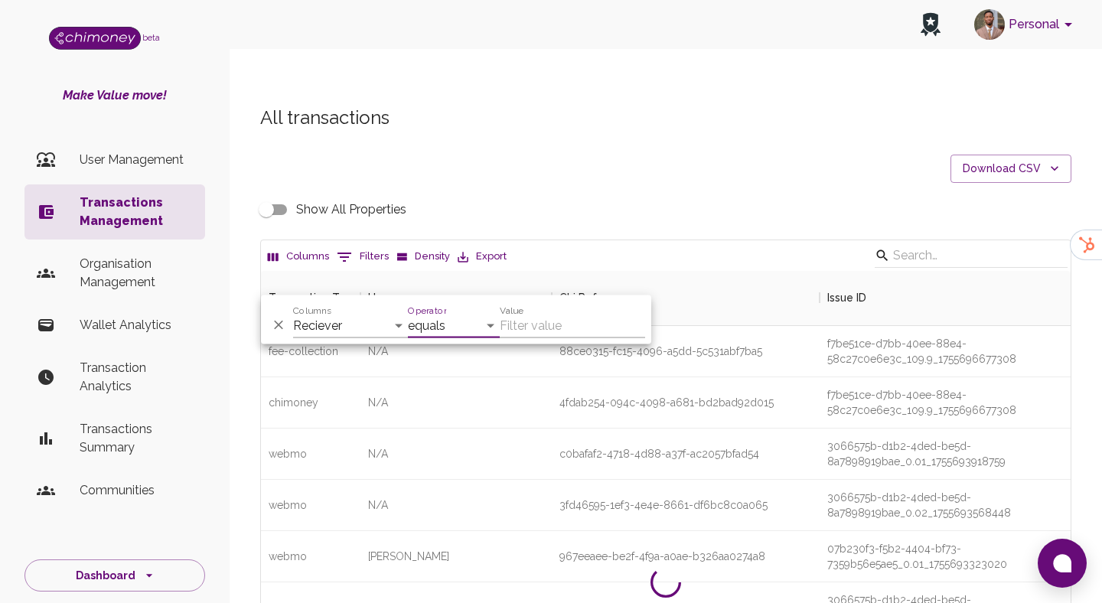
click at [572, 337] on input "Value" at bounding box center [572, 326] width 145 height 24
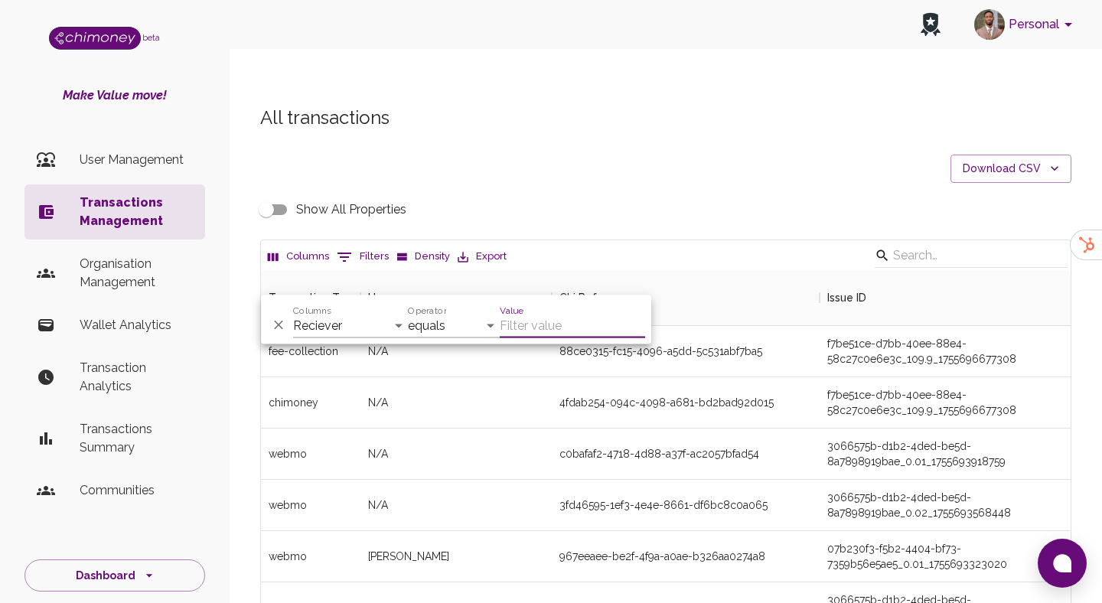
paste input "noxoloseptember29@gmail.com"
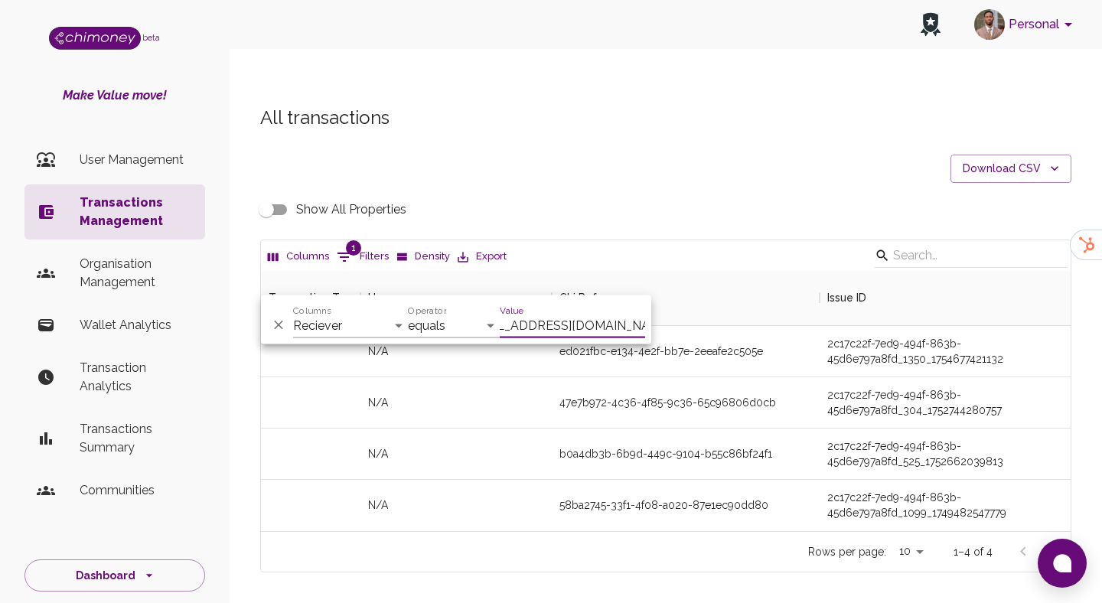
scroll to position [260, 810]
type input "noxoloseptember29@gmail.com"
click at [540, 480] on div "N/A" at bounding box center [456, 505] width 191 height 51
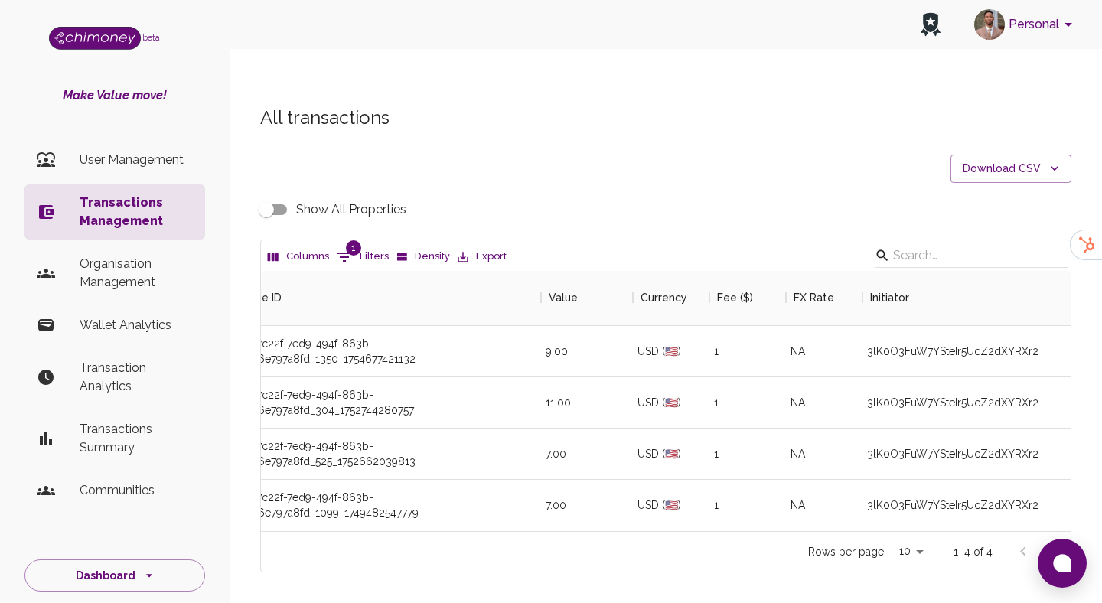
scroll to position [0, 585]
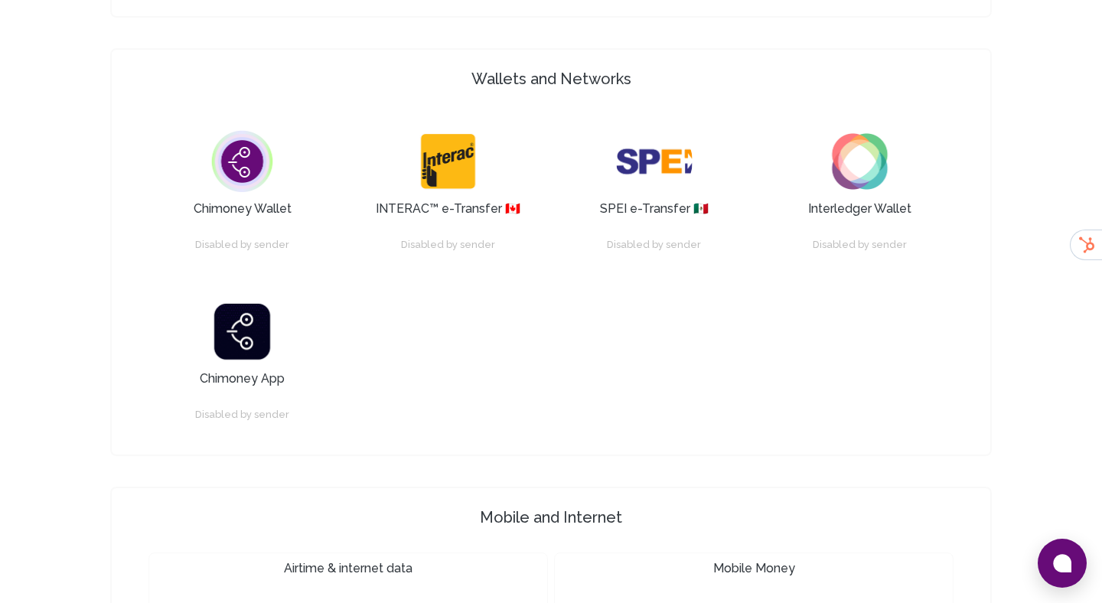
scroll to position [912, 0]
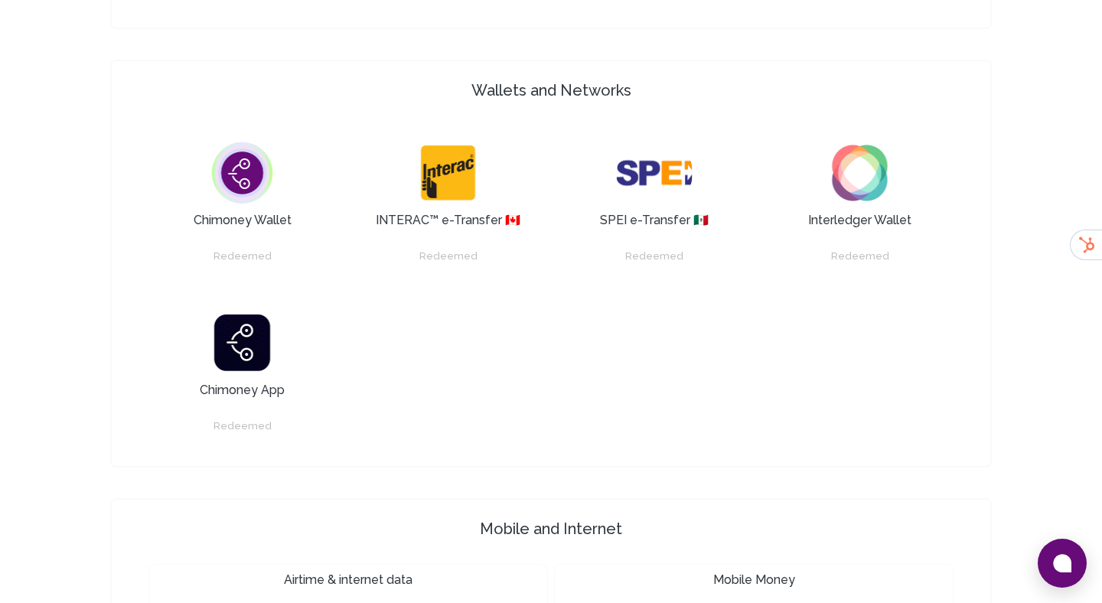
scroll to position [1158, 0]
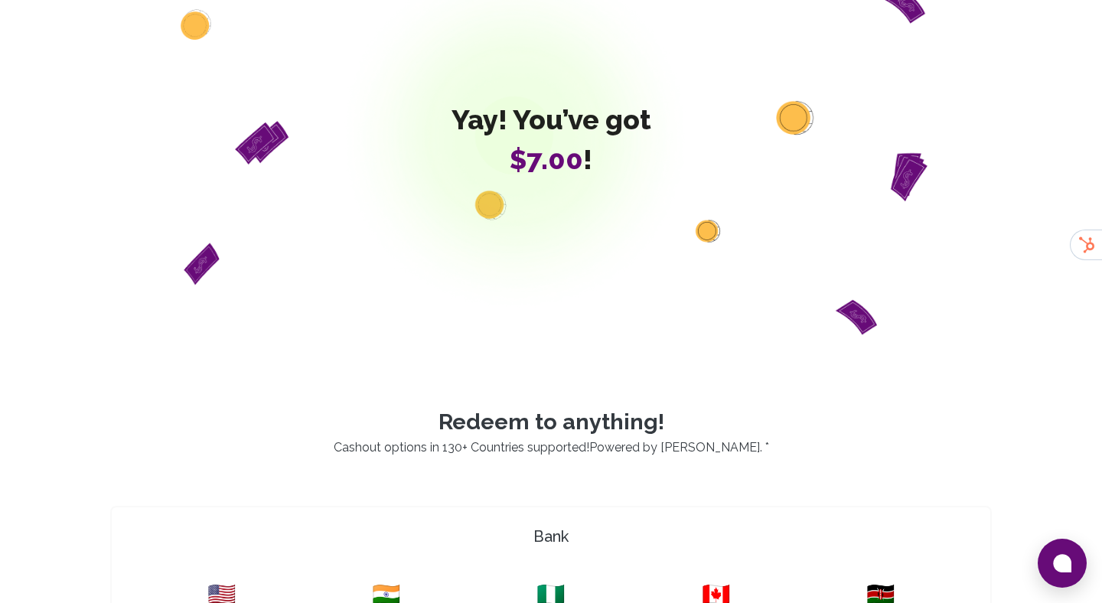
scroll to position [210, 0]
